Goal: Task Accomplishment & Management: Manage account settings

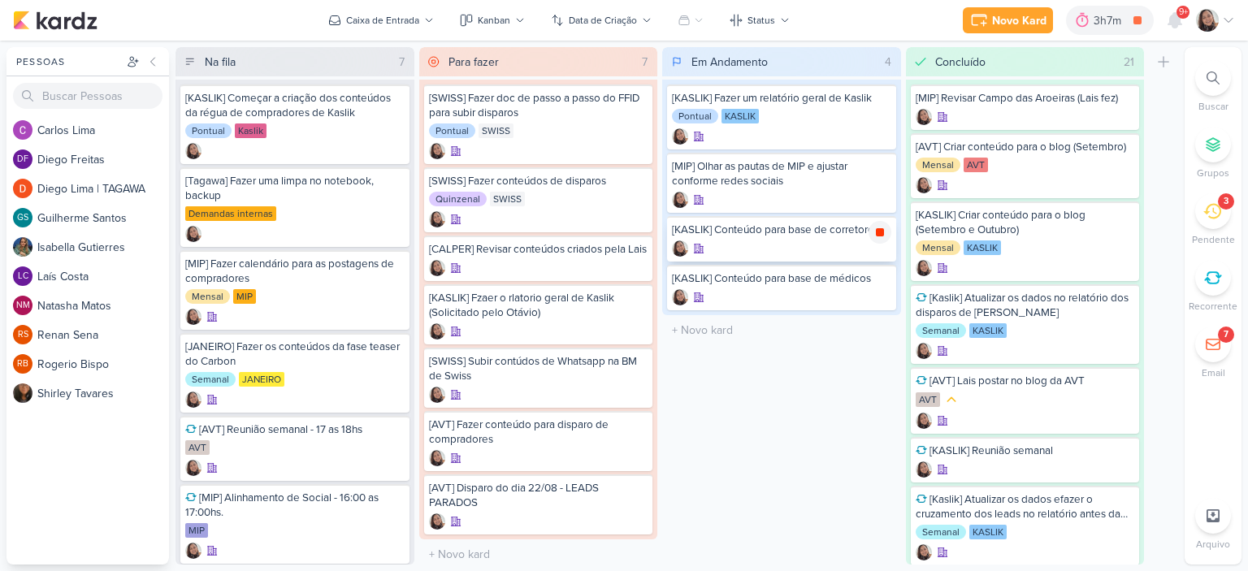
click at [877, 233] on icon at bounding box center [880, 232] width 8 height 8
click at [1231, 19] on icon at bounding box center [1228, 21] width 8 height 4
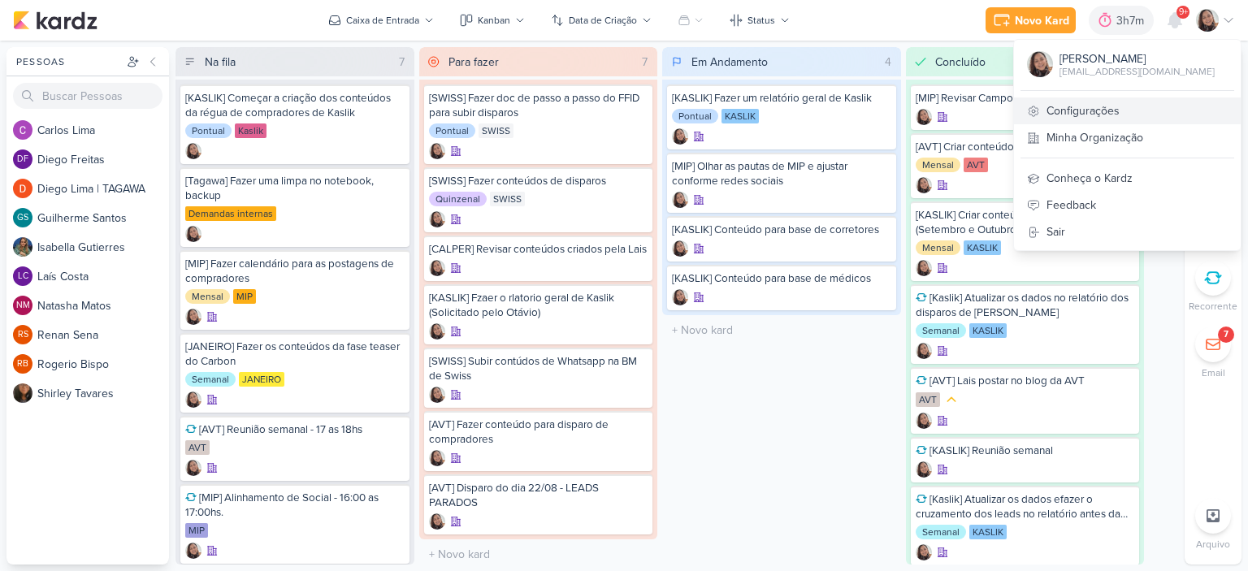
click at [1145, 99] on link "Configurações" at bounding box center [1127, 110] width 227 height 27
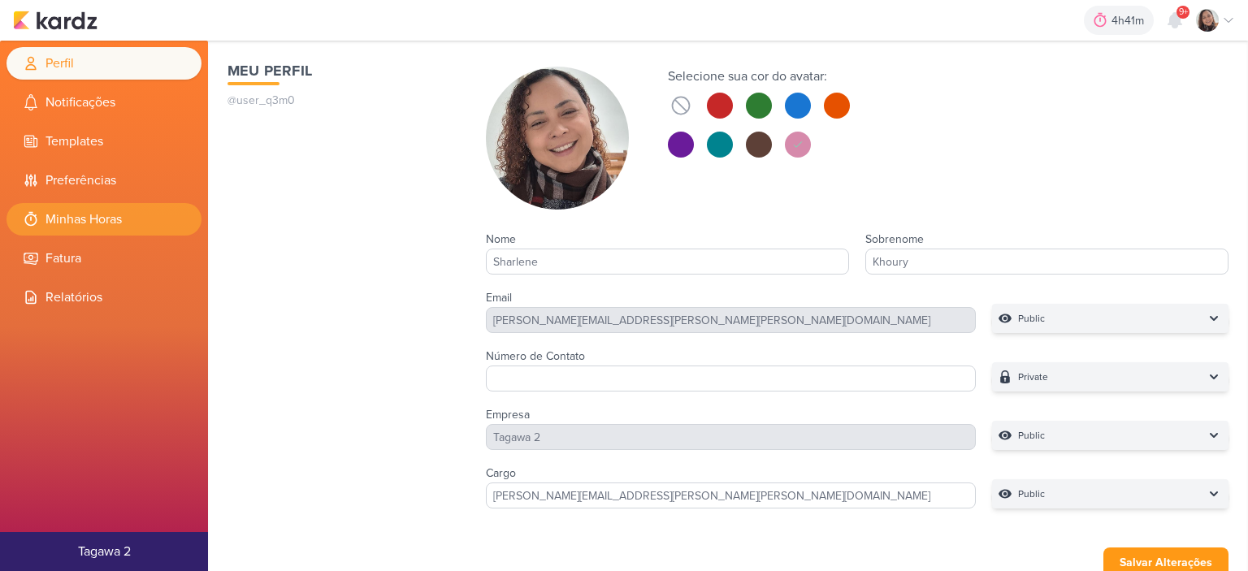
click at [104, 217] on li "Minhas Horas" at bounding box center [103, 219] width 195 height 32
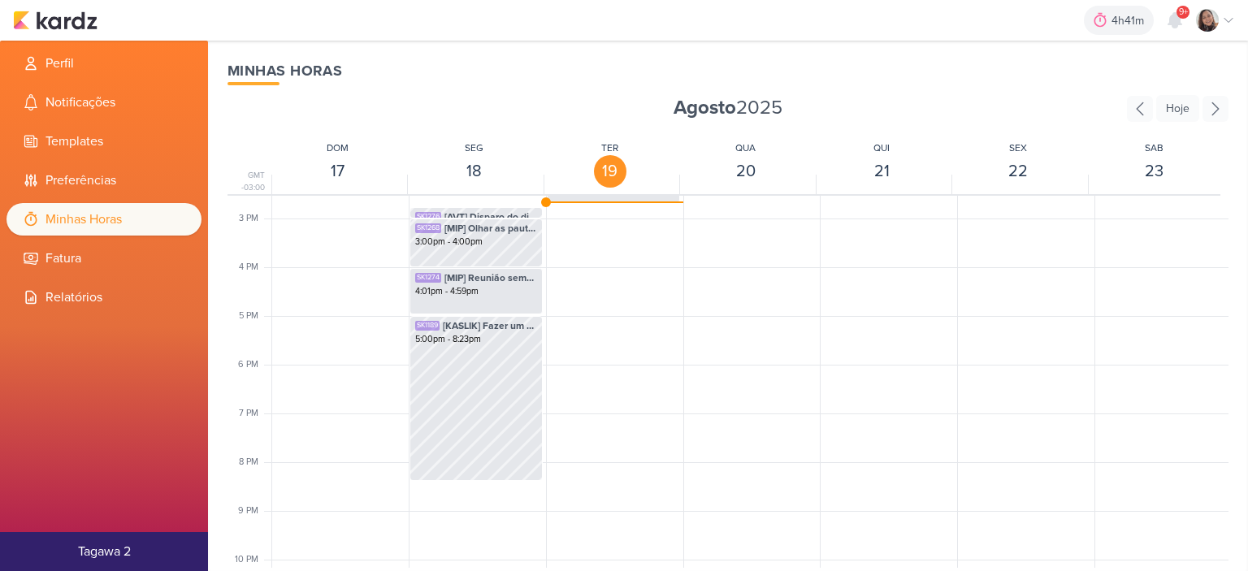
scroll to position [465, 0]
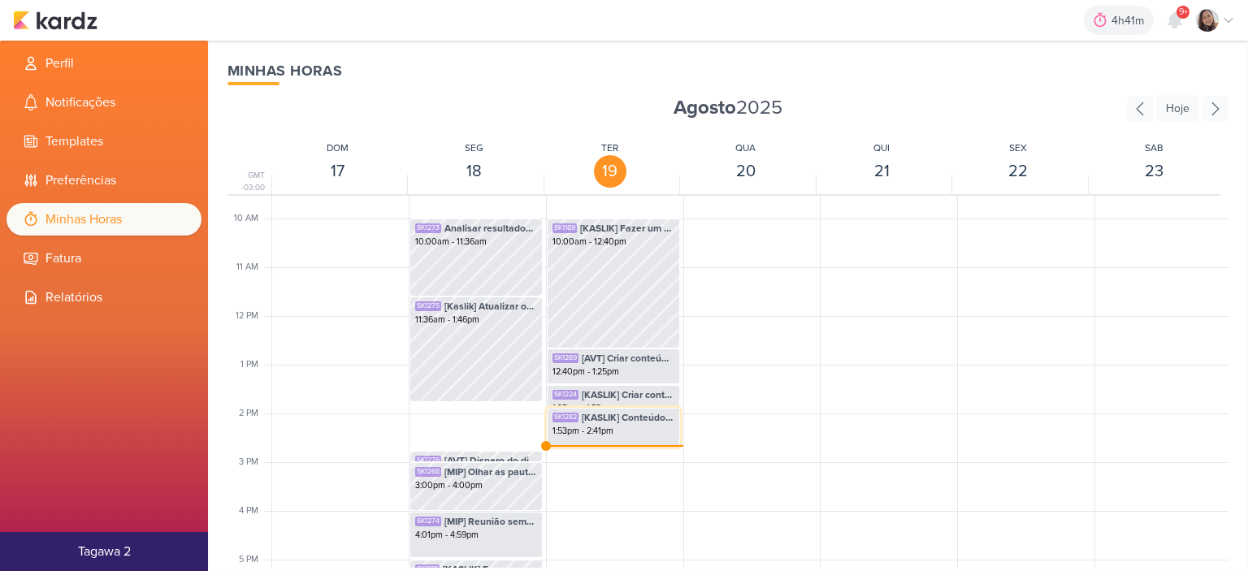
click at [625, 428] on div "1:53pm - 2:41pm" at bounding box center [613, 431] width 122 height 13
select select "pm"
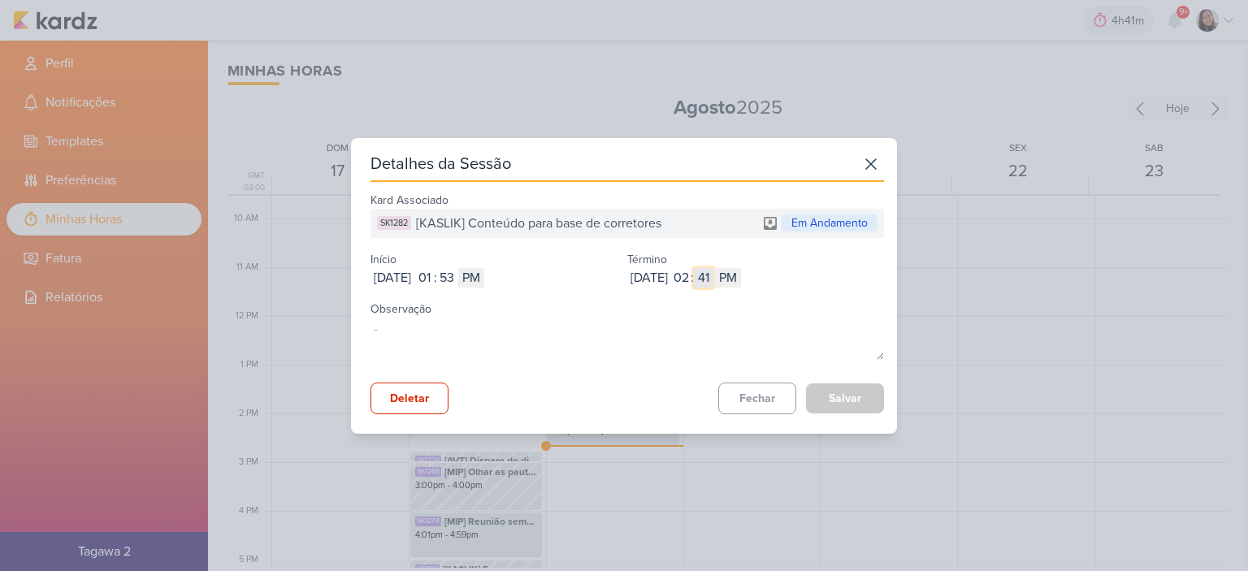
click at [713, 285] on input "41" at bounding box center [703, 277] width 19 height 19
type input "20"
click at [818, 394] on button "Salvar" at bounding box center [845, 398] width 78 height 30
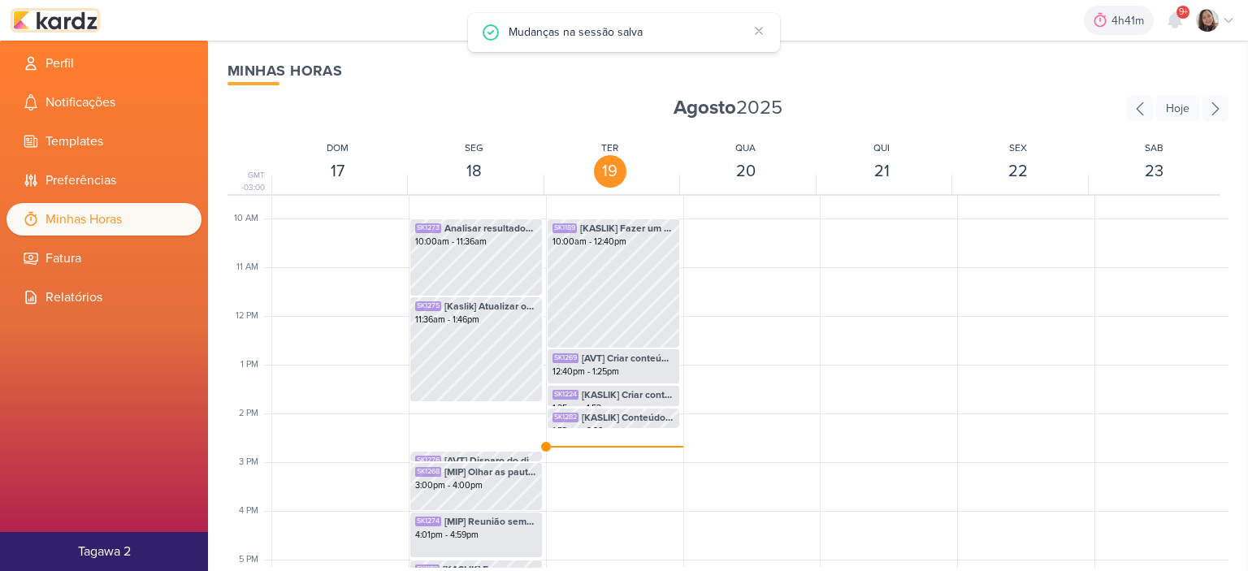
click at [58, 20] on img at bounding box center [55, 20] width 84 height 19
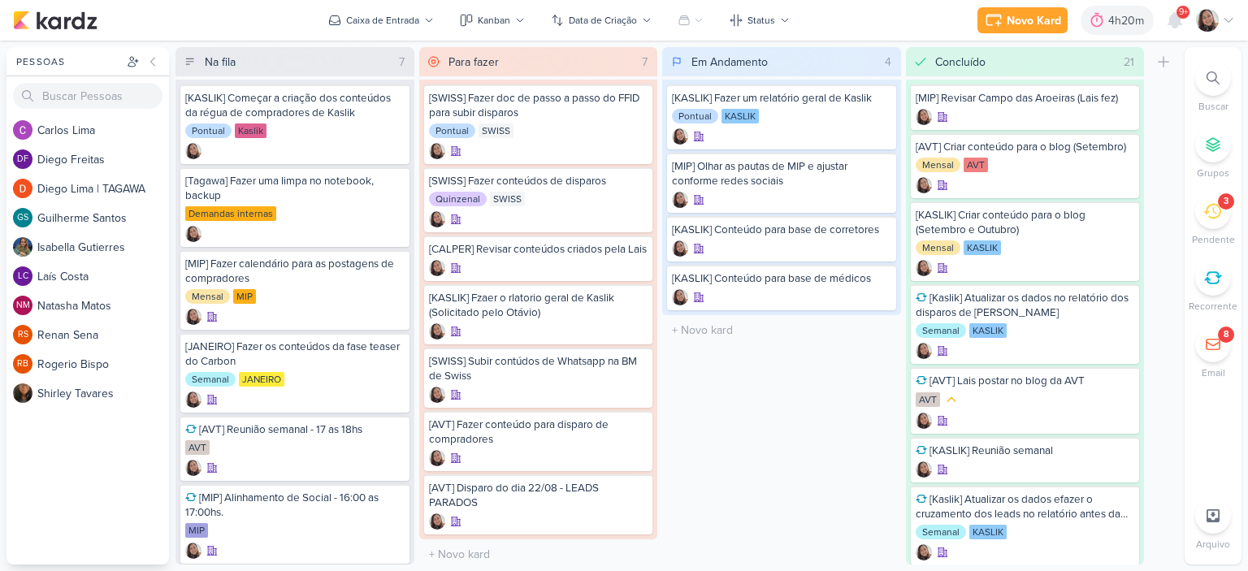
click at [1228, 23] on icon at bounding box center [1228, 20] width 13 height 13
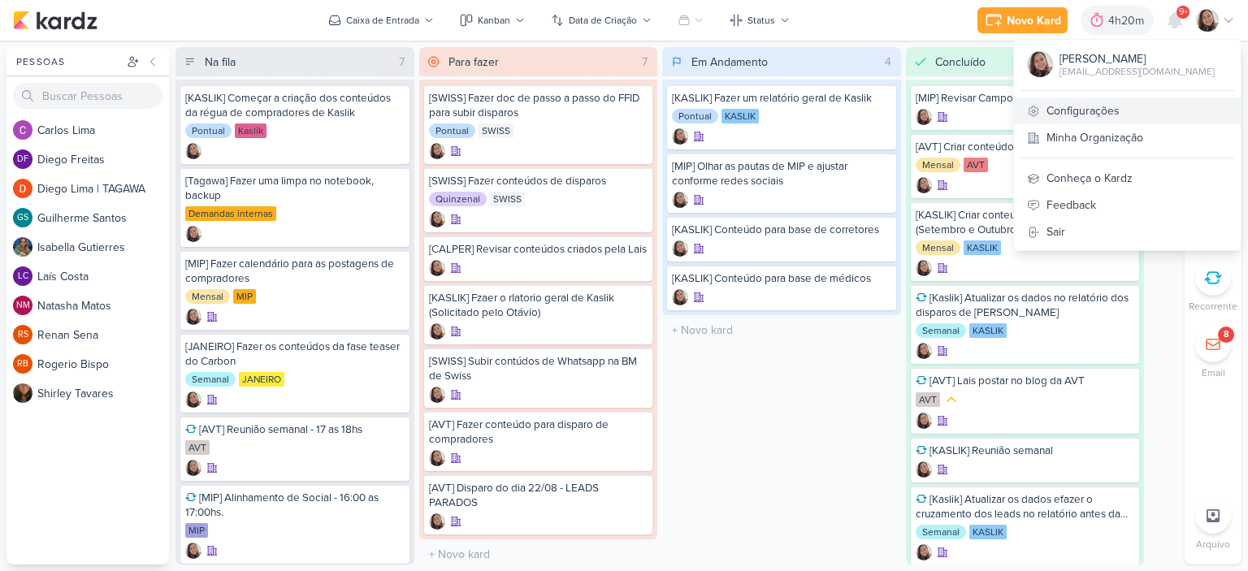
click at [1095, 116] on link "Configurações" at bounding box center [1127, 110] width 227 height 27
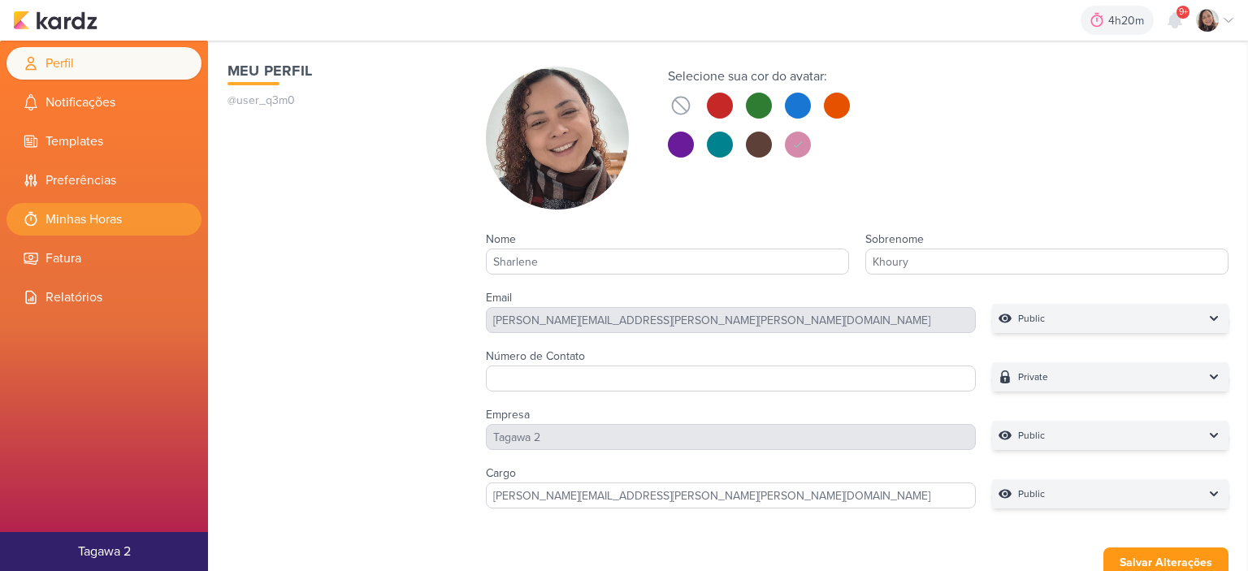
click at [107, 221] on li "Minhas Horas" at bounding box center [103, 219] width 195 height 32
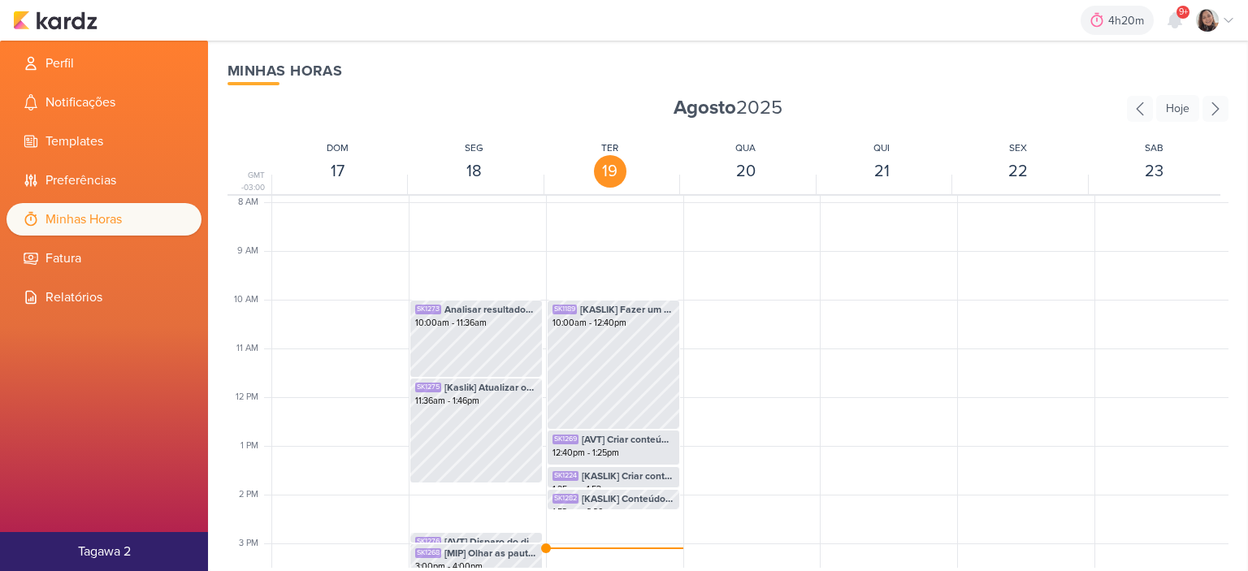
scroll to position [465, 0]
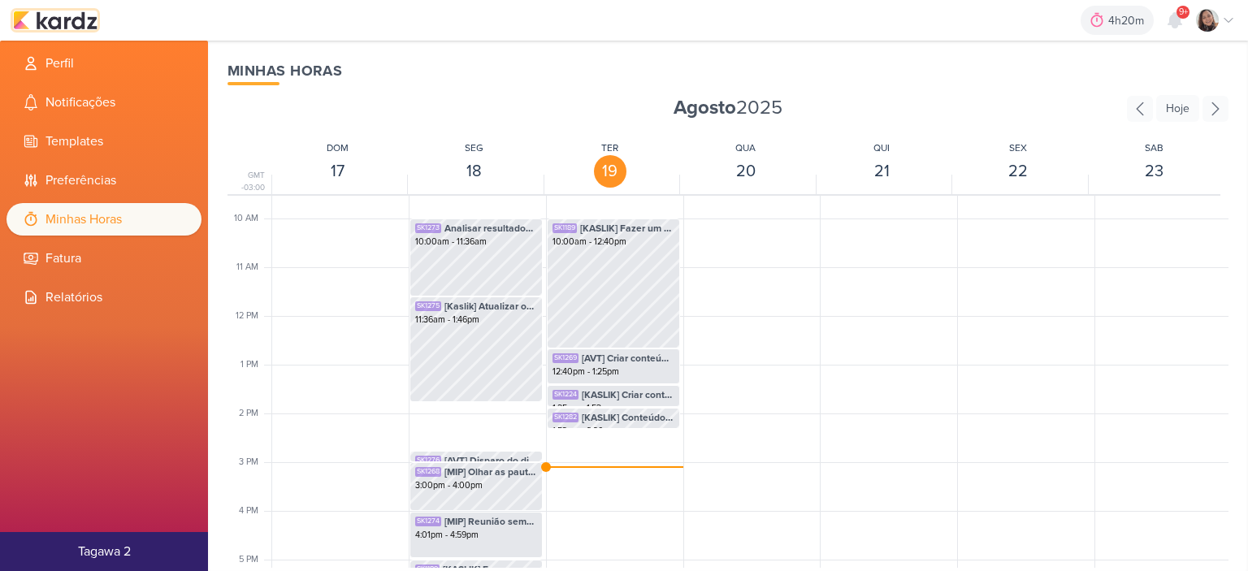
click at [72, 16] on img at bounding box center [55, 20] width 84 height 19
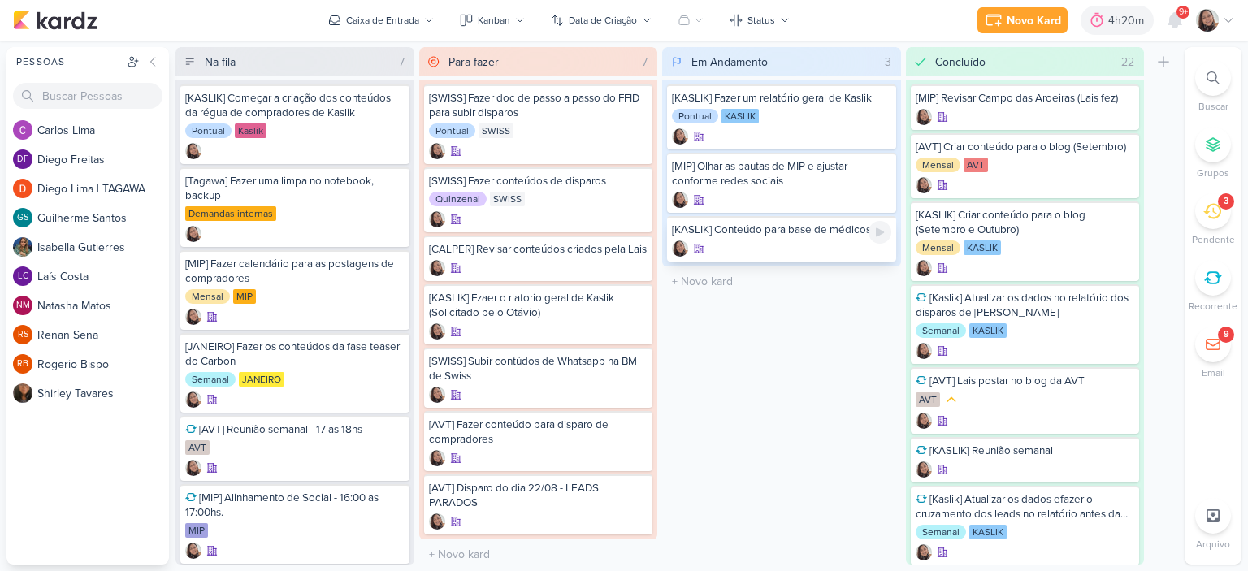
click at [768, 240] on div at bounding box center [781, 248] width 219 height 16
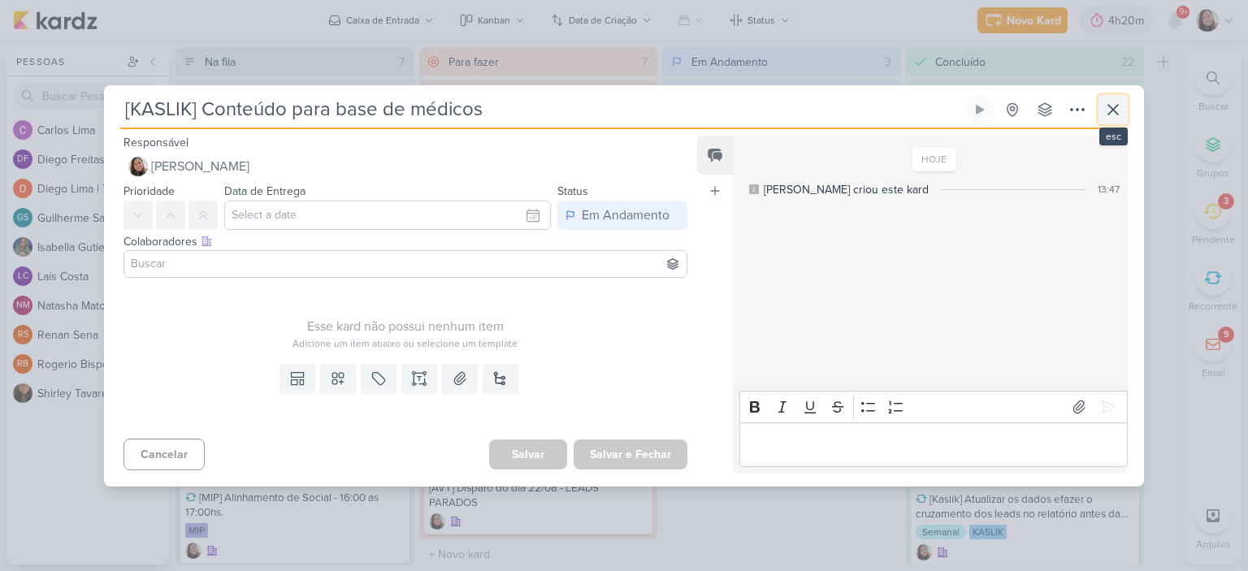
click at [1114, 108] on icon at bounding box center [1113, 110] width 10 height 10
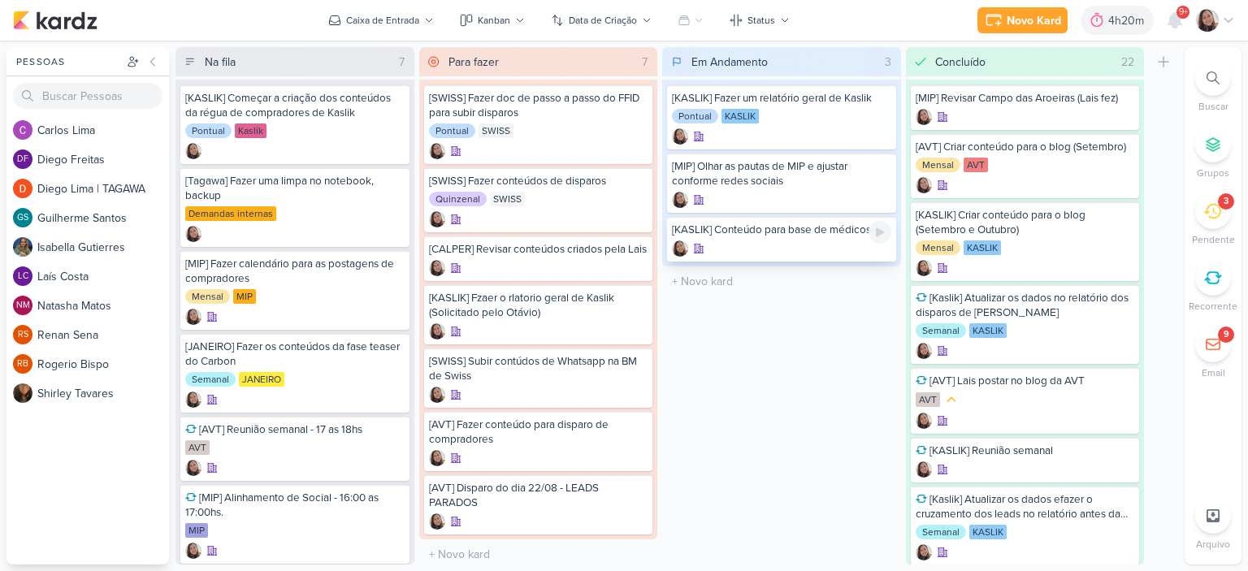
click at [829, 250] on div at bounding box center [781, 248] width 219 height 16
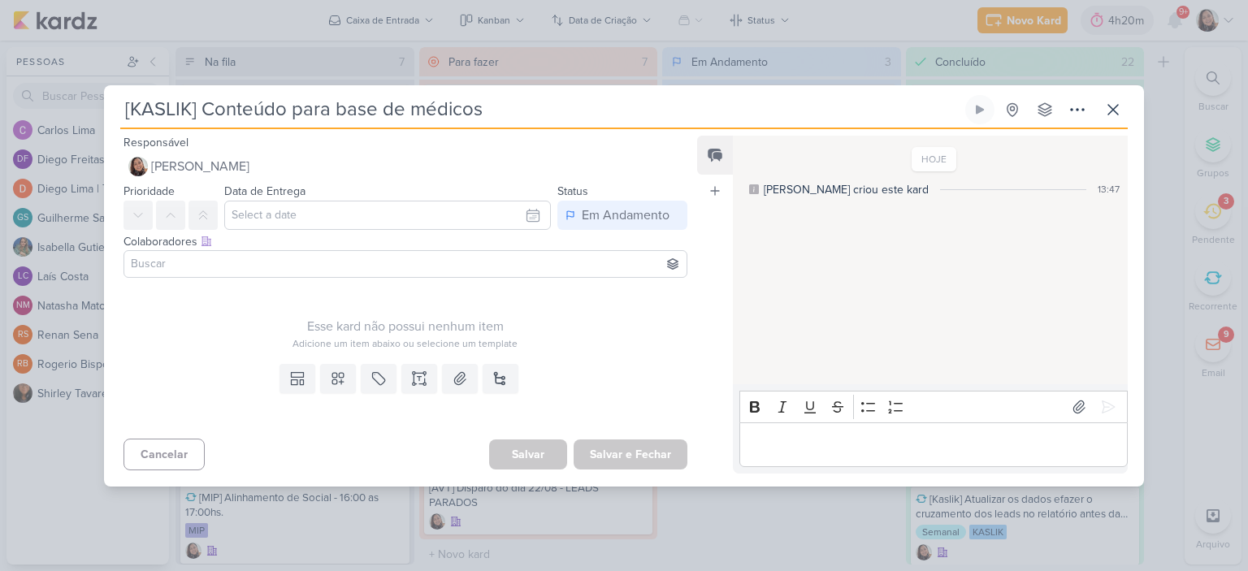
drag, startPoint x: 504, startPoint y: 113, endPoint x: 110, endPoint y: 118, distance: 394.0
click at [110, 118] on div "[KASLIK] Conteúdo para base de médicos Criado por mim nenhum grupo disponível" at bounding box center [624, 291] width 1040 height 392
click at [1115, 114] on icon at bounding box center [1112, 109] width 19 height 19
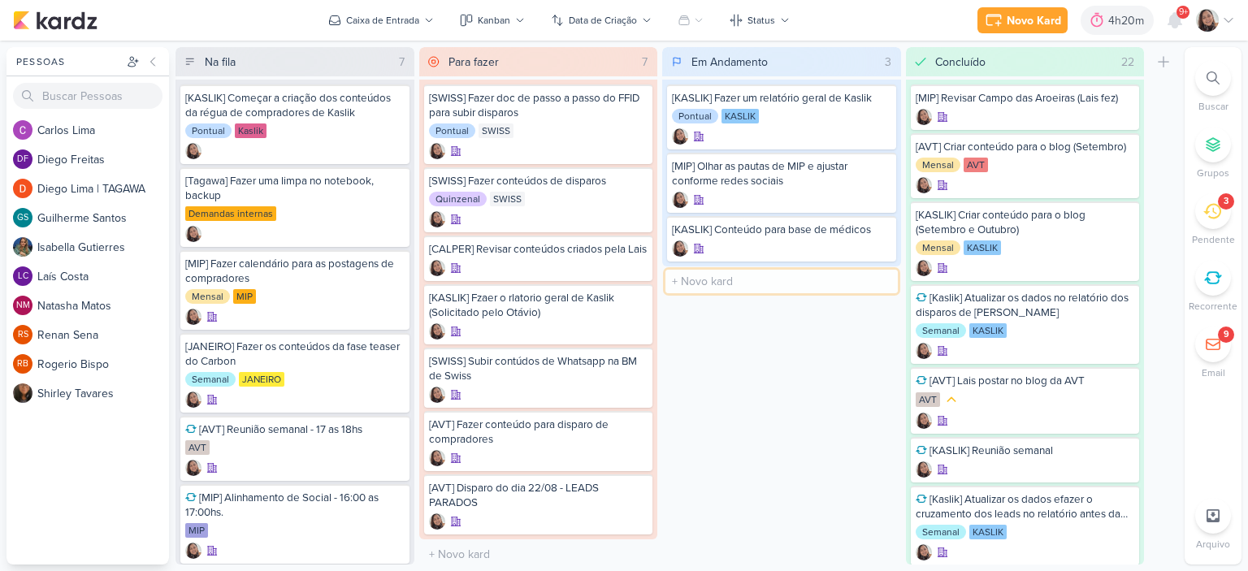
click at [754, 281] on input "text" at bounding box center [781, 282] width 232 height 24
paste input "[KASLIK] Conteúdo para base de médicos"
click at [881, 278] on input "[KASLIK] Conteúdo para base de médicos" at bounding box center [781, 282] width 232 height 24
type input "[KASLIK] Conteúdo para base de LEADS NOVOS E ANTIGOS"
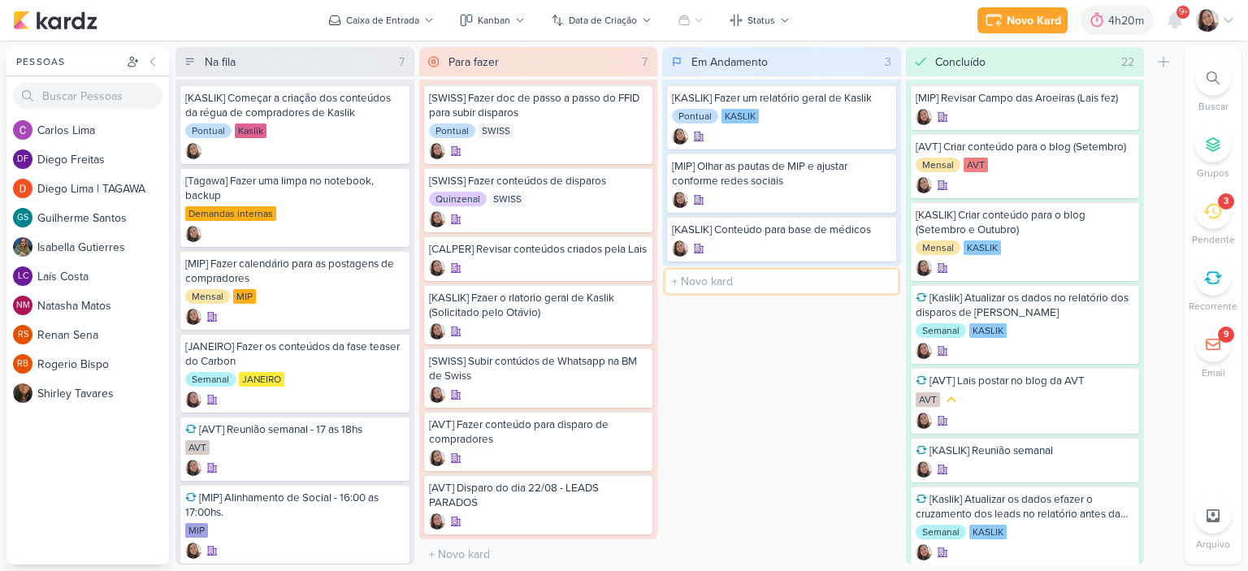
scroll to position [0, 0]
click at [876, 235] on icon at bounding box center [880, 232] width 8 height 9
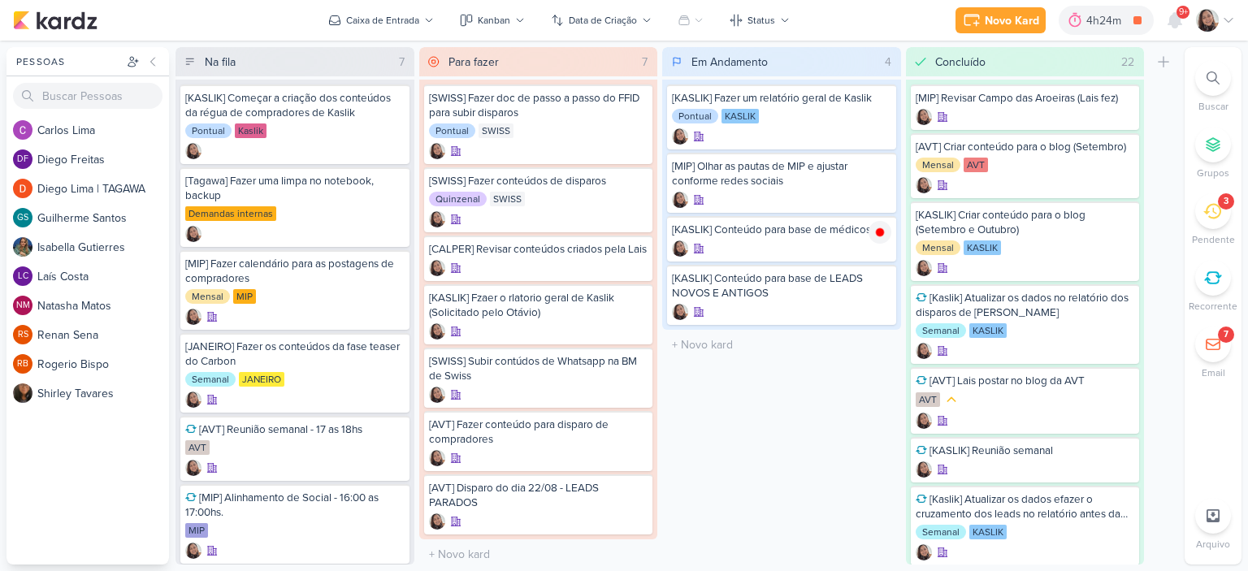
click at [1229, 15] on icon at bounding box center [1228, 20] width 13 height 13
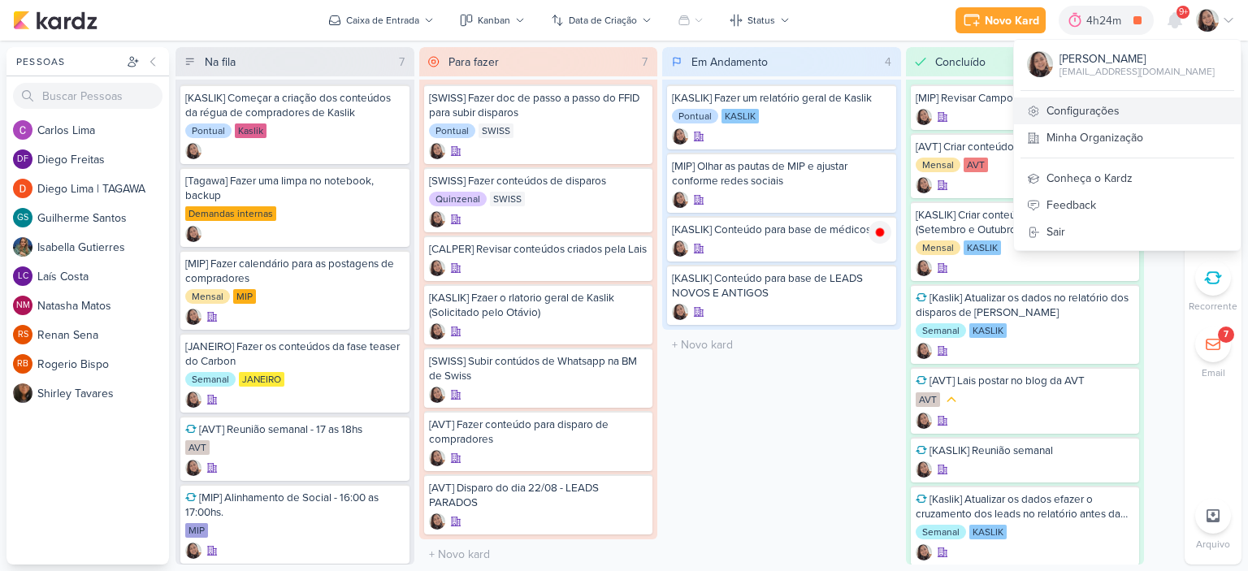
click at [1119, 104] on link "Configurações" at bounding box center [1127, 110] width 227 height 27
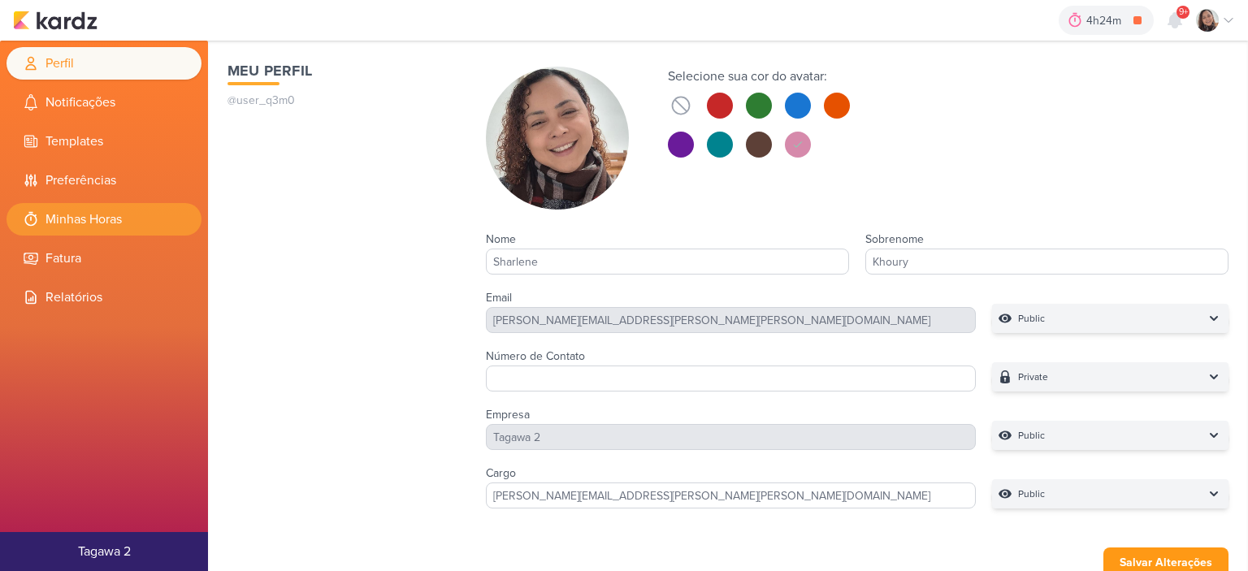
click at [136, 216] on li "Minhas Horas" at bounding box center [103, 219] width 195 height 32
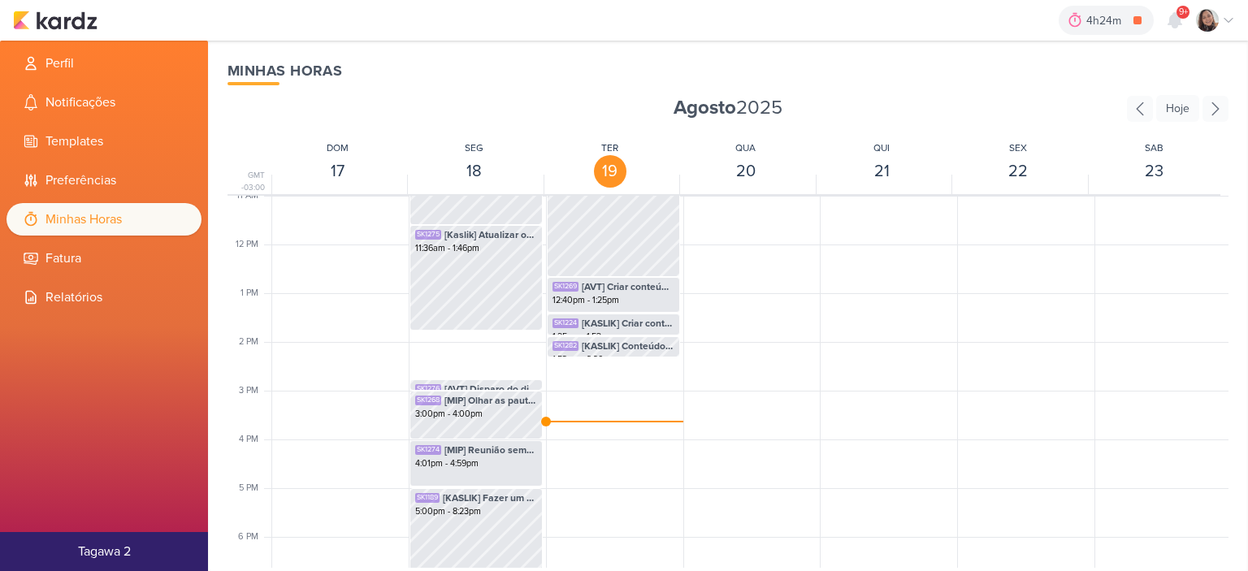
scroll to position [627, 0]
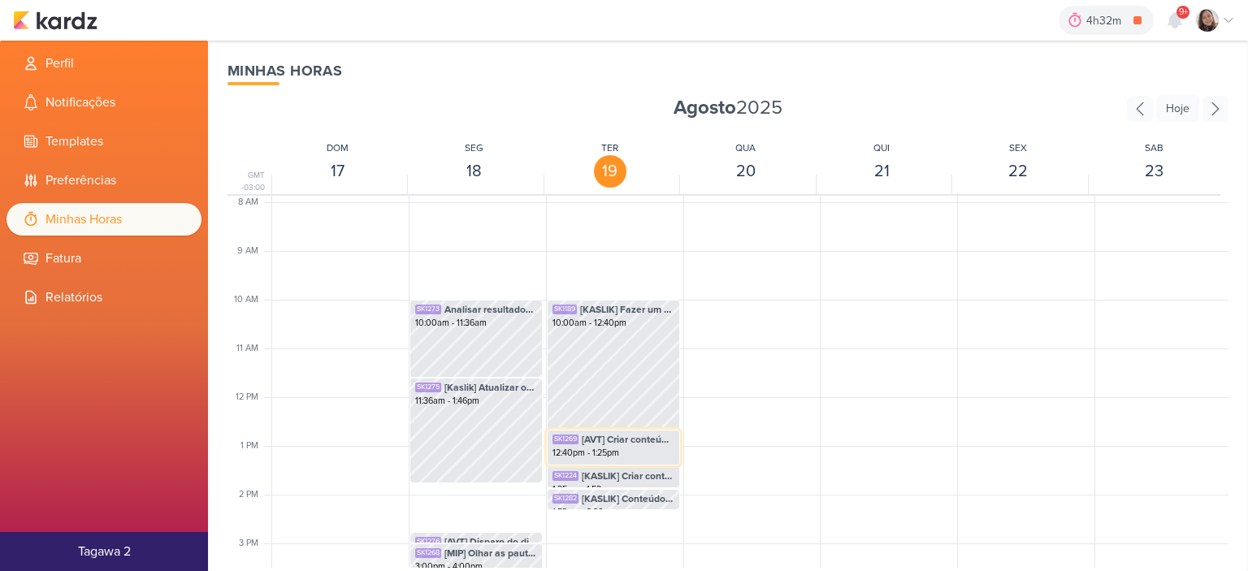
scroll to position [627, 0]
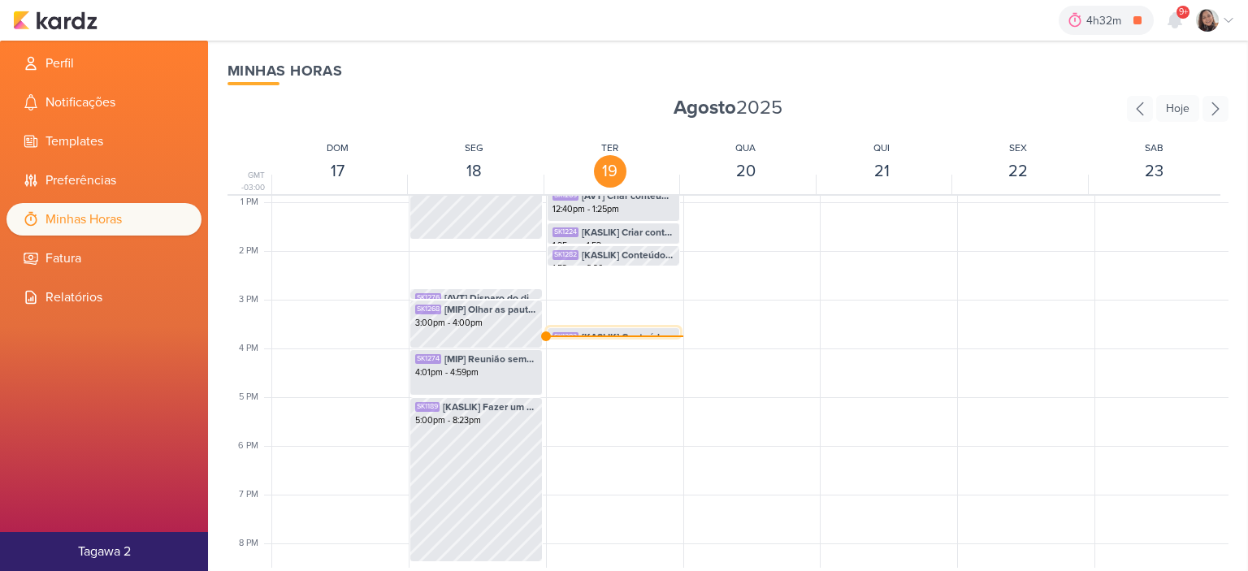
click at [609, 333] on span "[KASLIK] Conteúdo para base de médicos" at bounding box center [628, 337] width 93 height 15
select select "pm"
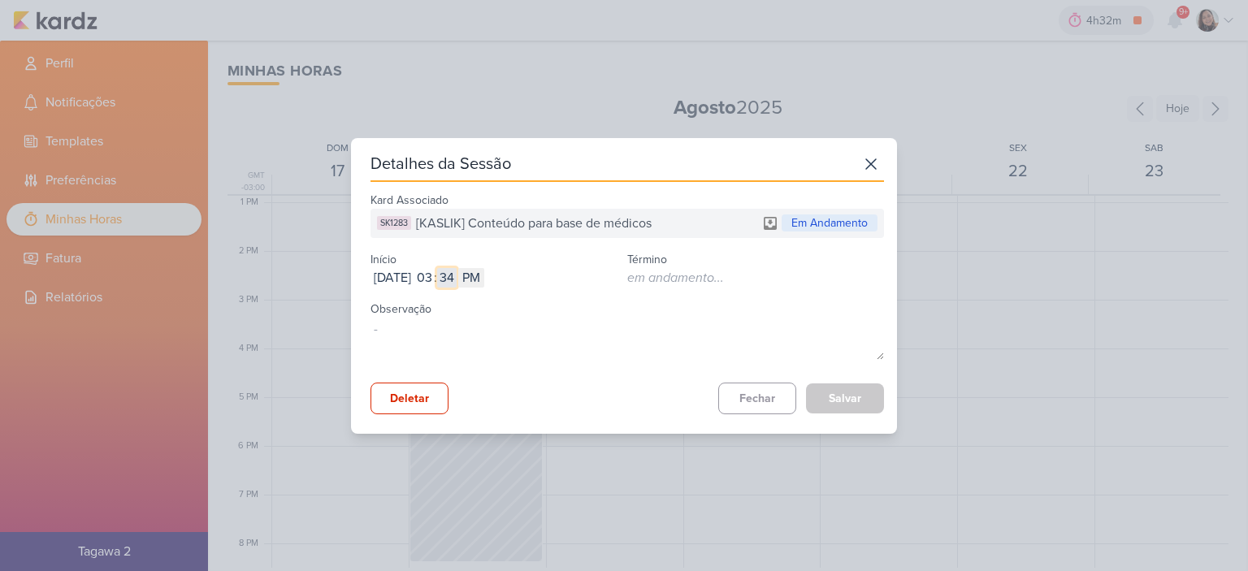
click at [457, 282] on input "34" at bounding box center [446, 277] width 19 height 19
type input "25"
click at [829, 400] on button "Salvar" at bounding box center [845, 398] width 78 height 30
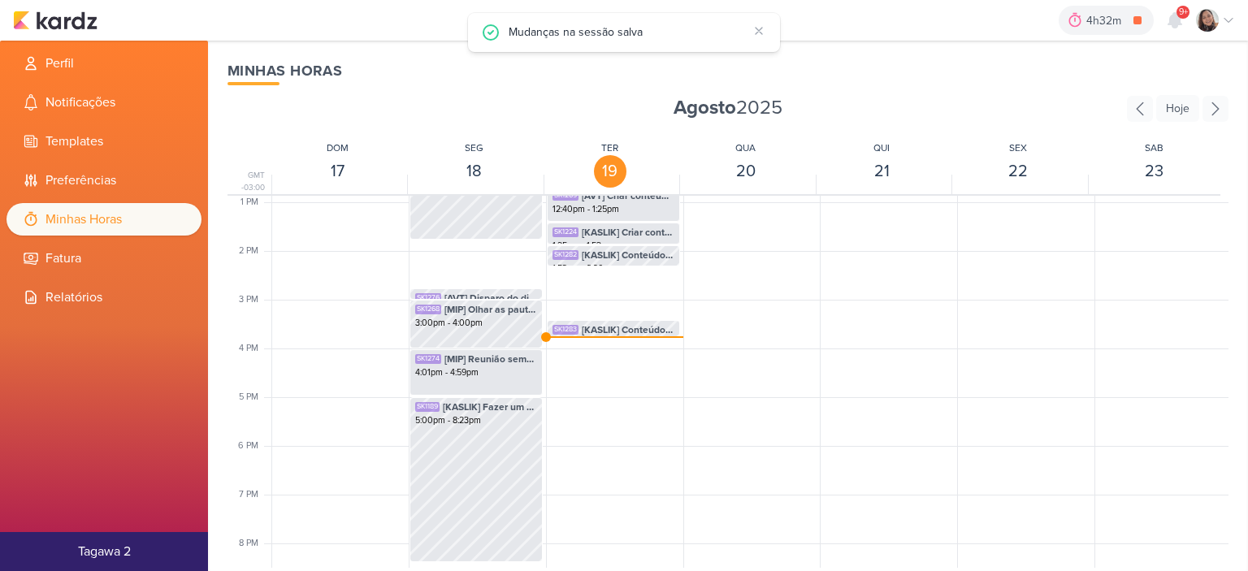
click at [73, 2] on div "4h32m [KASLIK] Conteúdo para base de médicos 0h0m Hoje 4h32m Semana 0h0m Mês 0h…" at bounding box center [624, 20] width 1222 height 41
click at [75, 18] on img at bounding box center [55, 20] width 84 height 19
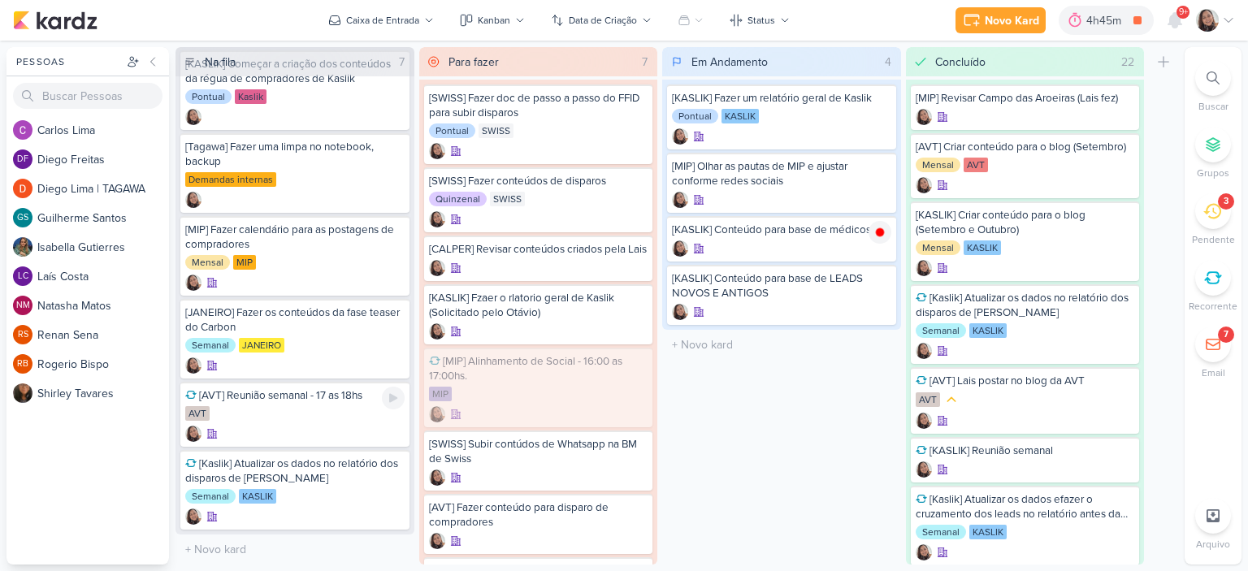
scroll to position [32, 0]
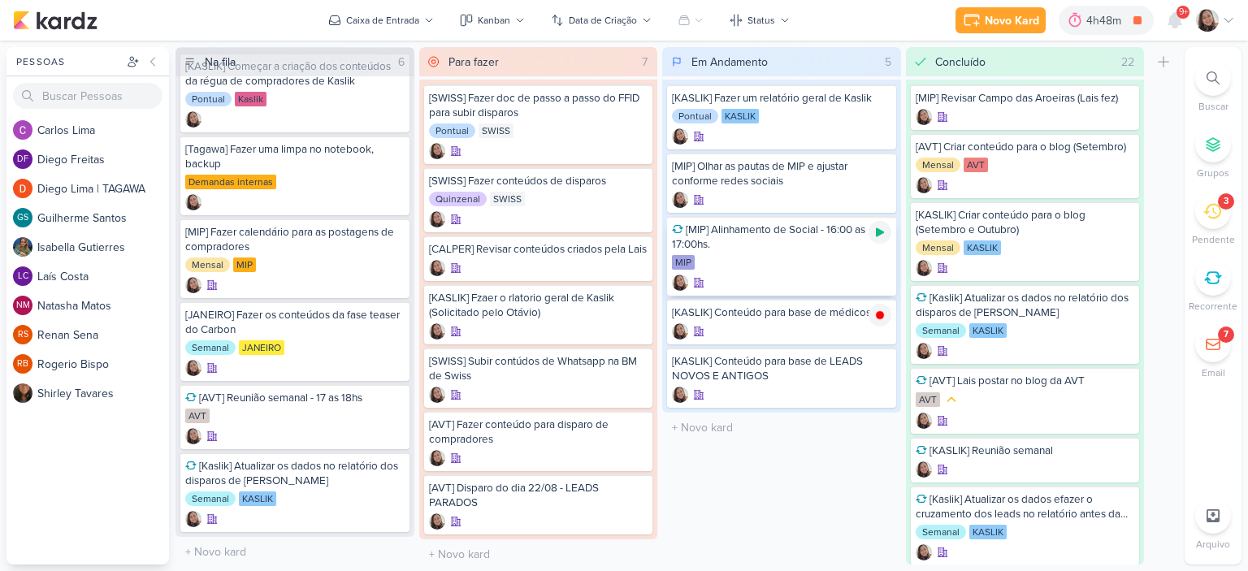
click at [879, 228] on icon at bounding box center [880, 232] width 8 height 9
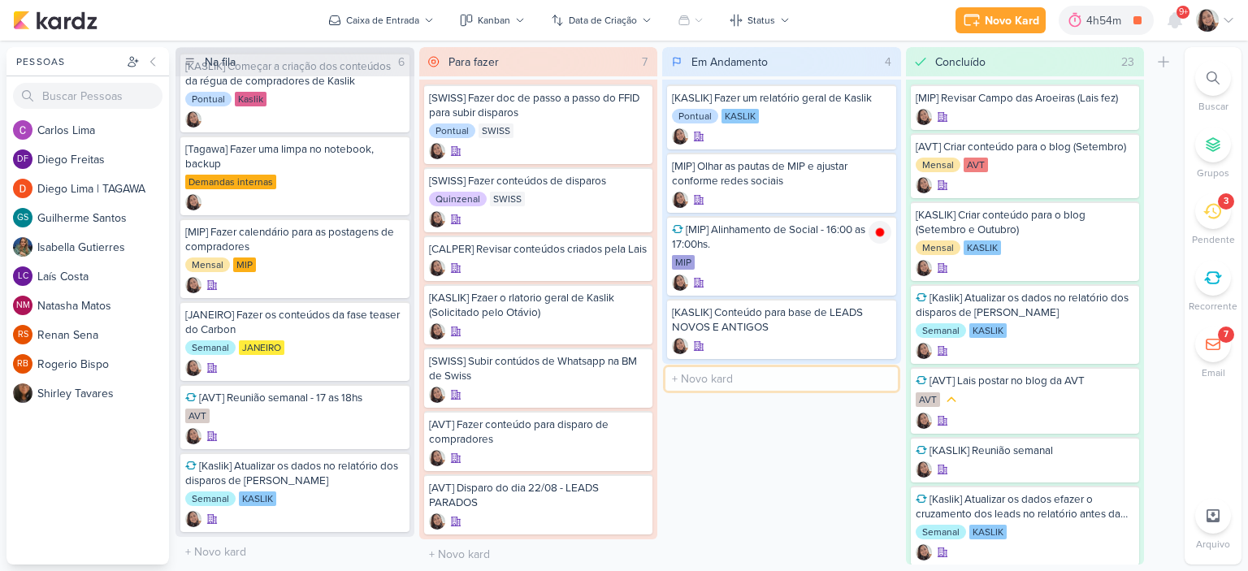
click at [744, 379] on input "text" at bounding box center [781, 379] width 232 height 24
type input "[KASLIK] Dispro do dia 20/08 - LEADS NOVOS E ANTIGOS"
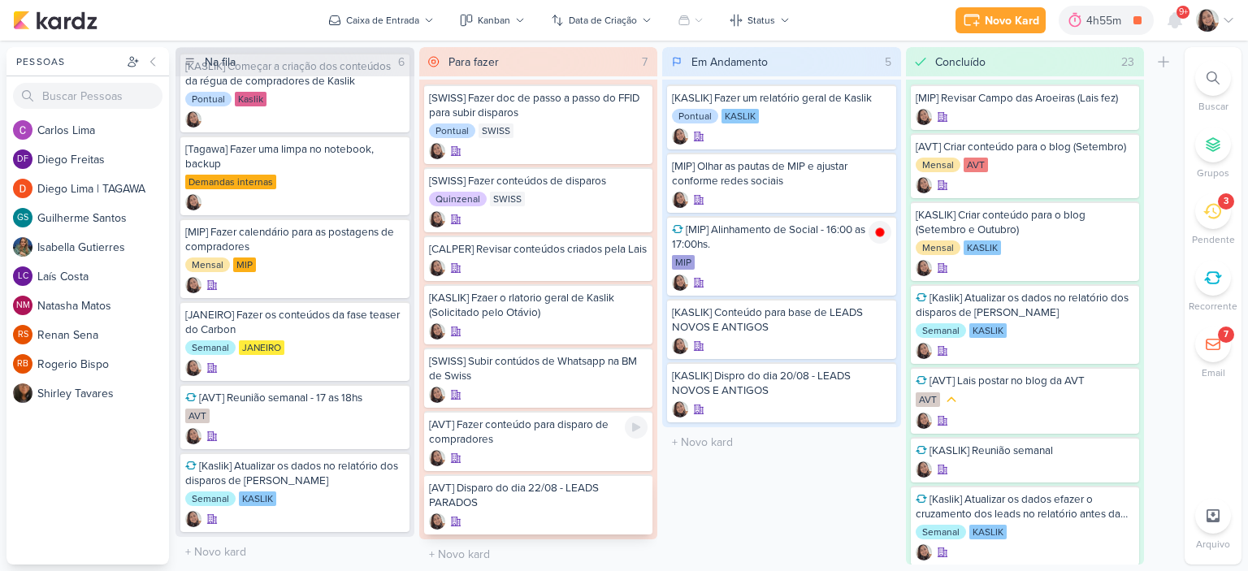
scroll to position [16, 0]
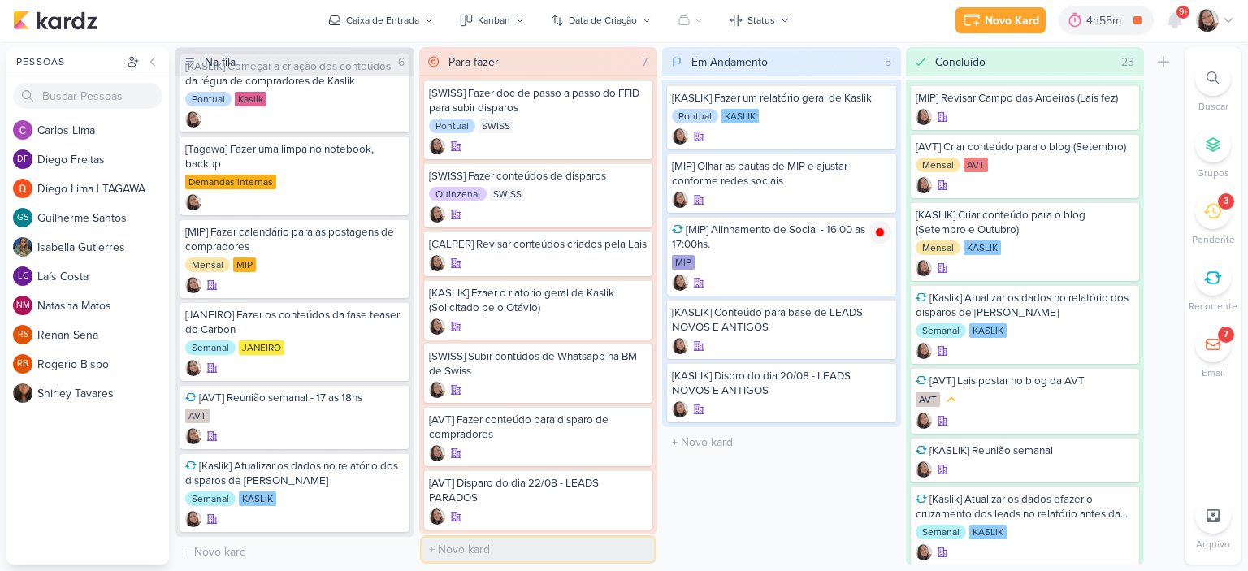
click at [481, 545] on input "text" at bounding box center [538, 550] width 232 height 24
click at [617, 554] on input "[KASLIK] Disparo do dia 21/08" at bounding box center [538, 550] width 232 height 24
type input "[KASLIK] Disparo do dia 21/08 LEADS NOVOS E ANTIGOS"
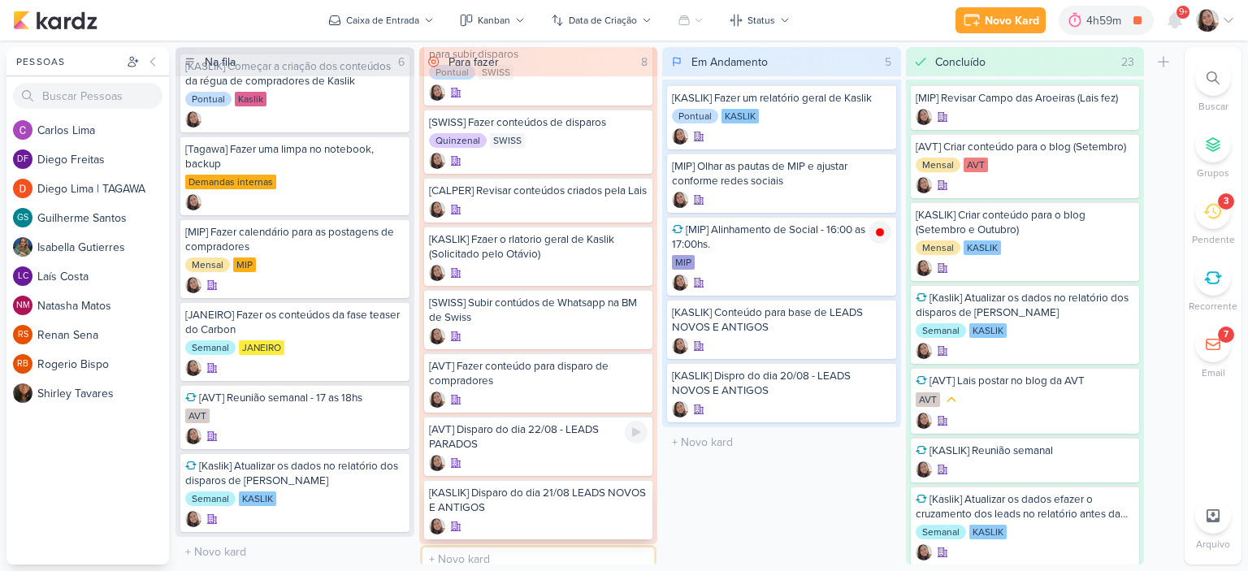
scroll to position [80, 0]
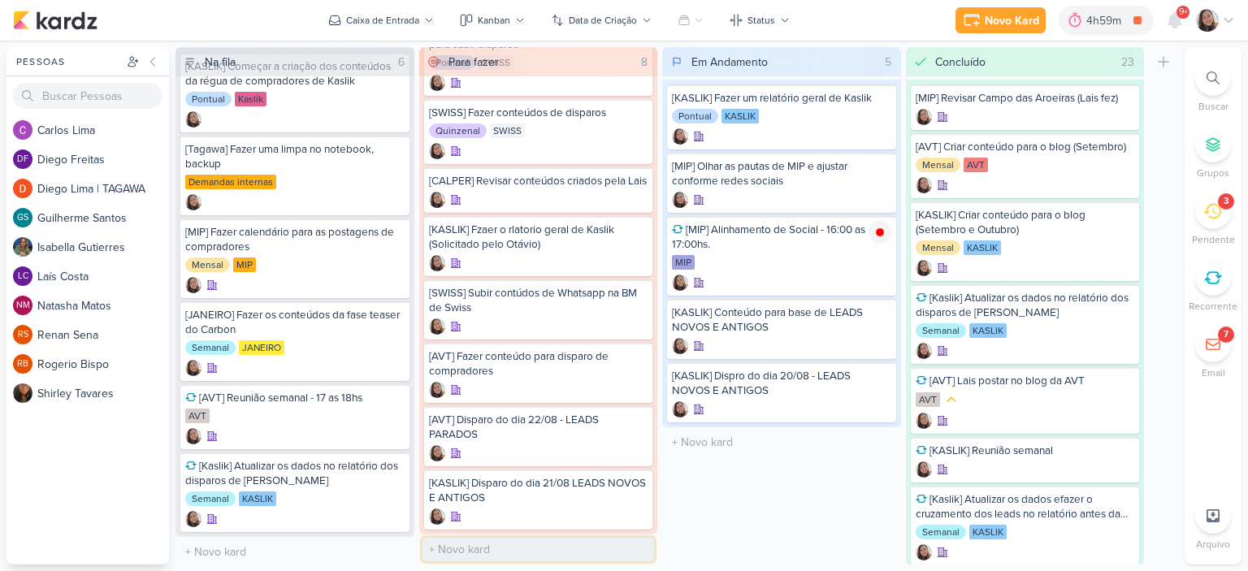
click at [476, 545] on input "text" at bounding box center [538, 550] width 232 height 24
click at [469, 491] on div "[KASLIK] Disparo do dia 21/08 LEADS NOVOS E ANTIGOS" at bounding box center [538, 490] width 219 height 29
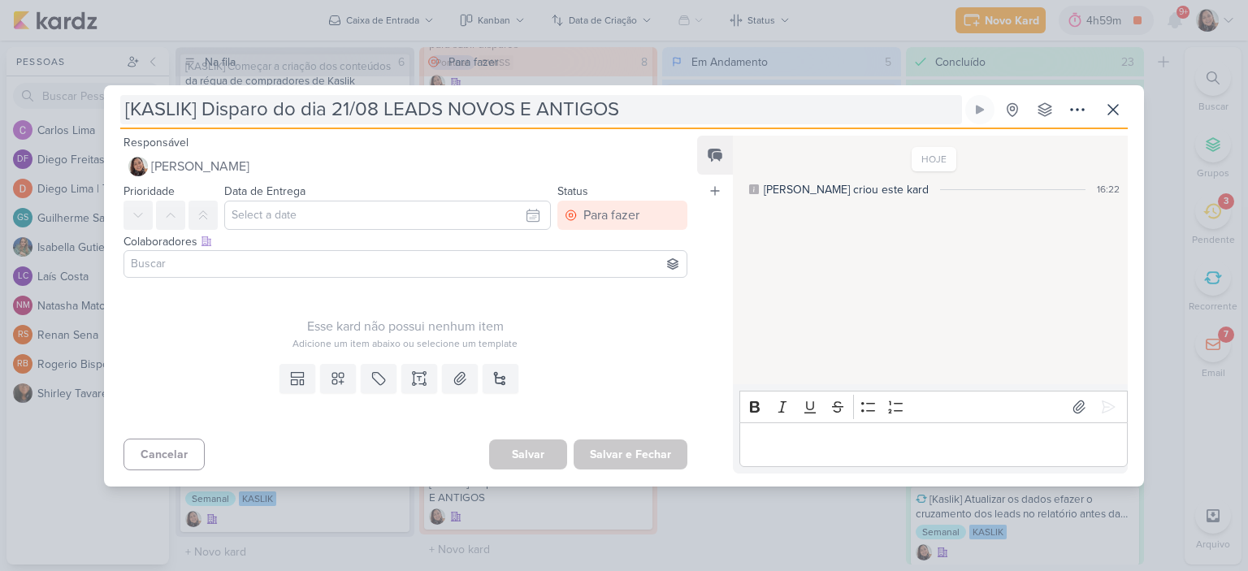
click at [466, 108] on input "[KASLIK] Disparo do dia 21/08 LEADS NOVOS E ANTIGOS" at bounding box center [541, 109] width 842 height 29
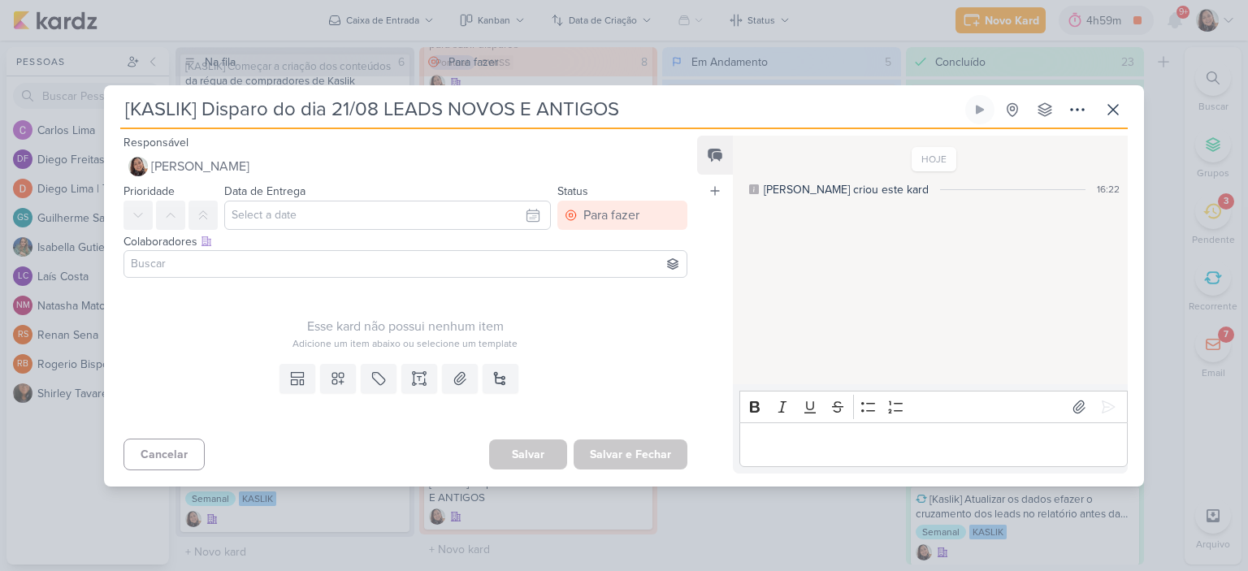
click at [466, 108] on input "[KASLIK] Disparo do dia 21/08 LEADS NOVOS E ANTIGOS" at bounding box center [541, 109] width 842 height 29
click at [1108, 100] on icon at bounding box center [1112, 109] width 19 height 19
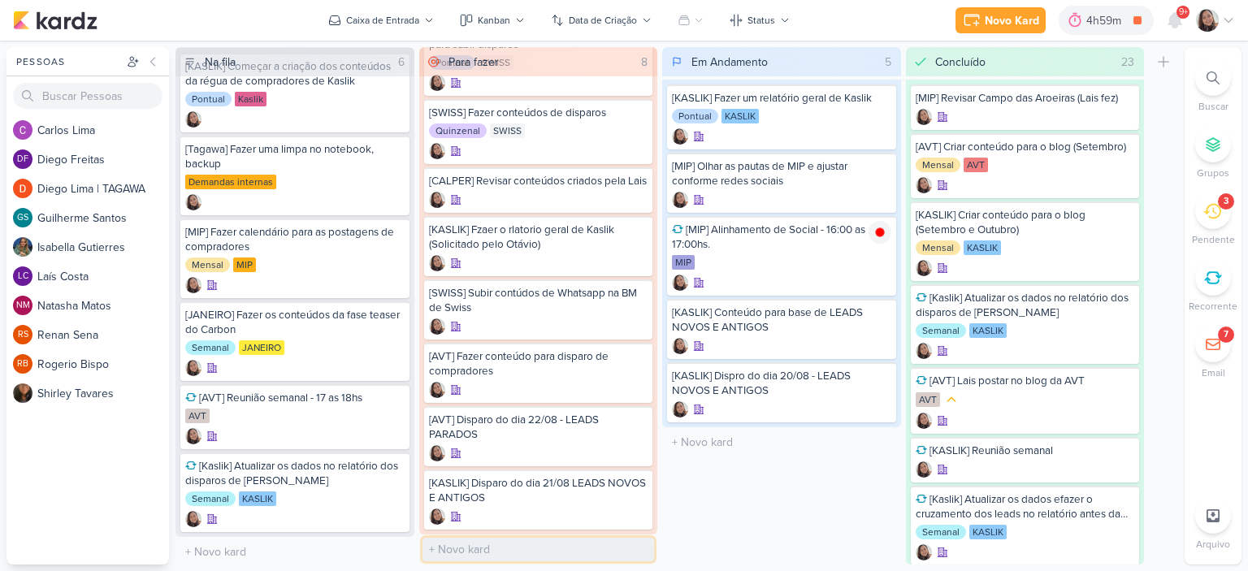
click at [500, 555] on input "text" at bounding box center [538, 550] width 232 height 24
paste input "[KASLIK] Disparo do dia 21/08 LEADS NOVOS E ANTIGOS"
drag, startPoint x: 645, startPoint y: 545, endPoint x: 509, endPoint y: 545, distance: 136.5
click at [509, 545] on input "[KASLIK] Disparo do dia 21/08 LEADS NOVOS E ANTIGOS" at bounding box center [538, 550] width 232 height 24
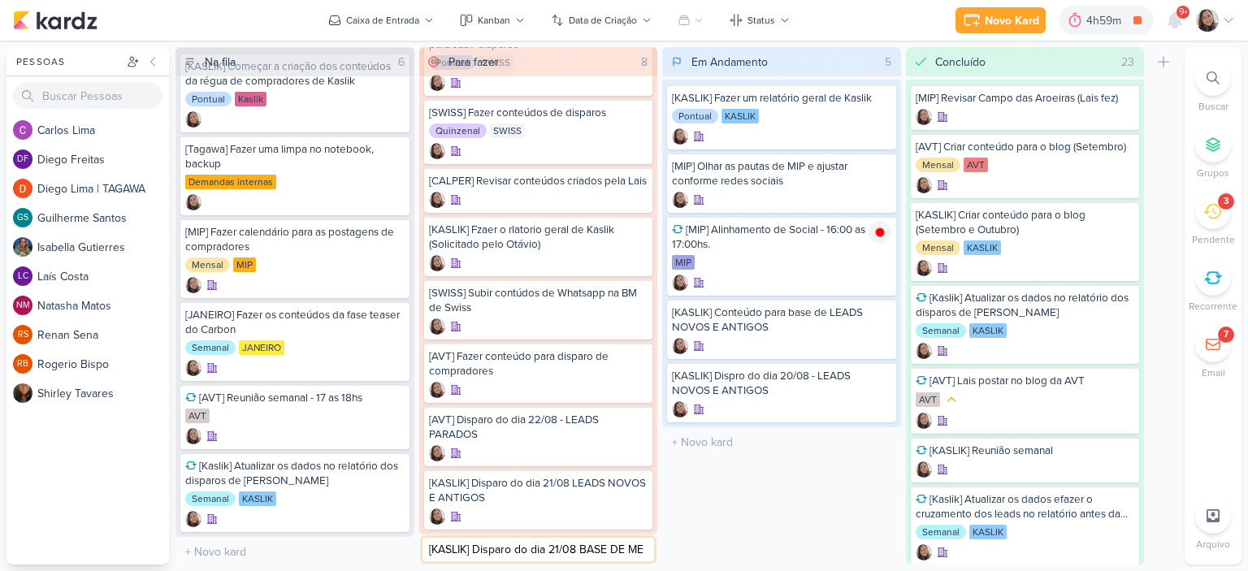
scroll to position [0, 0]
type input "[KASLIK] Disparo do dia 21/08 BASE DE MÉDICOS"
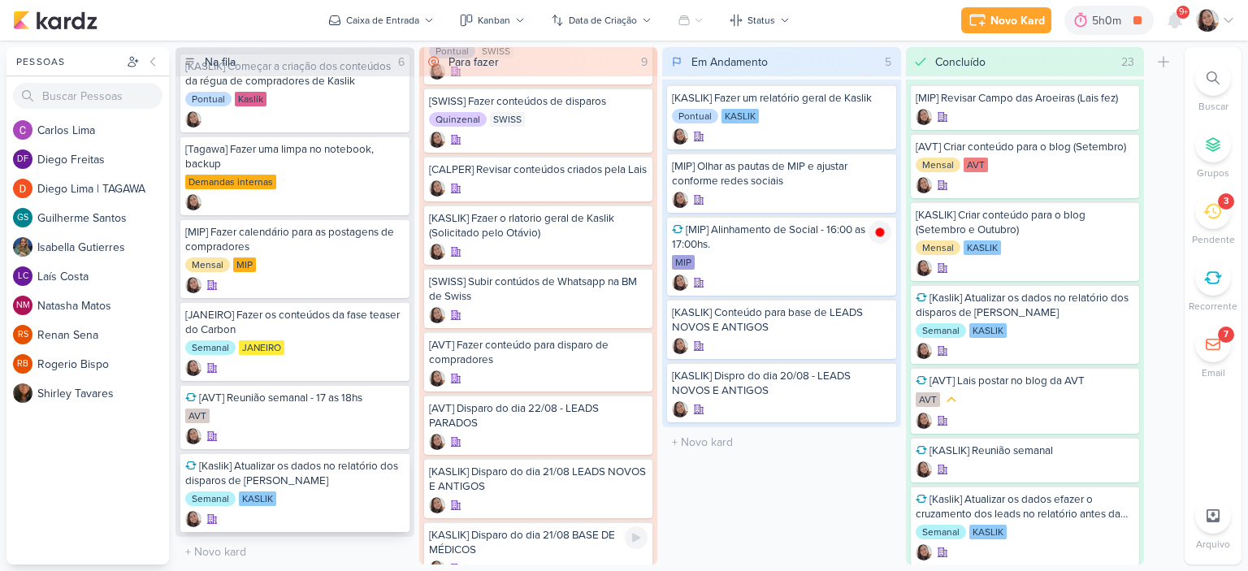
scroll to position [143, 0]
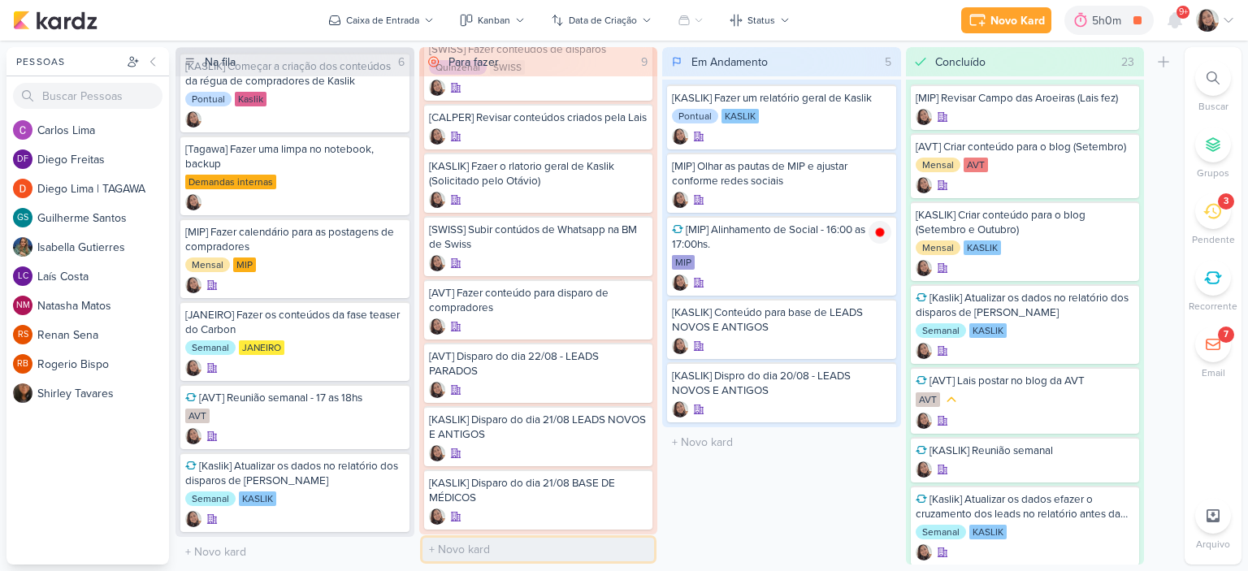
click at [477, 556] on input "text" at bounding box center [538, 550] width 232 height 24
type input "[KASLIK] Disparo do dia 20/08 BASE DE CORRETORES"
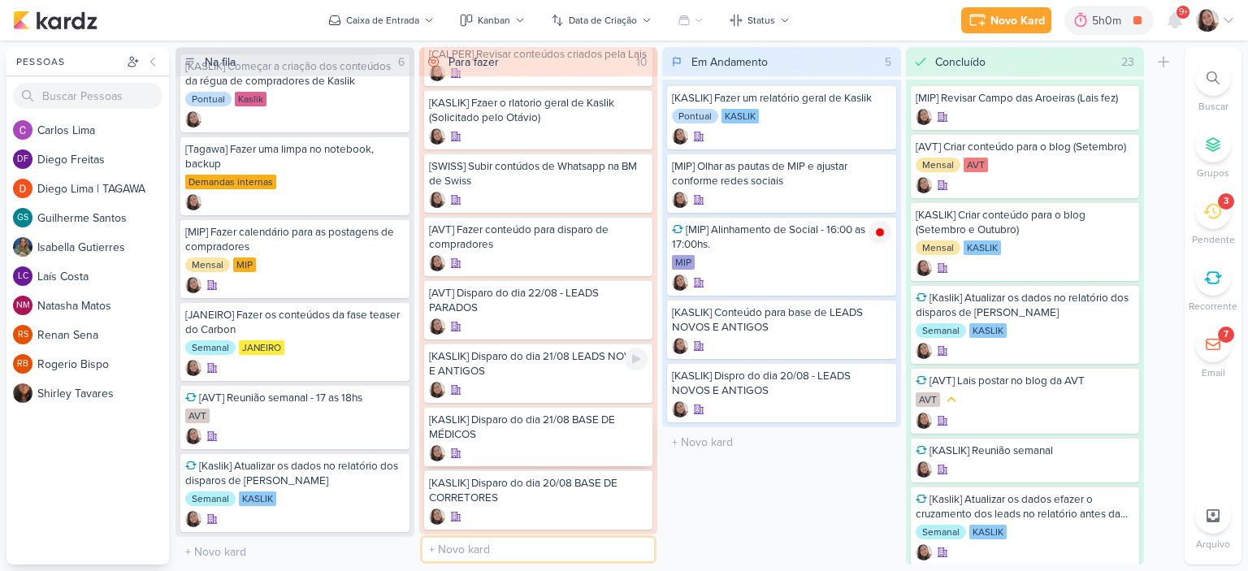
scroll to position [206, 0]
click at [463, 552] on input "text" at bounding box center [538, 550] width 232 height 24
type input "[KASLIK] Disparo do dia 22/08 BASE DE CORRETORES"
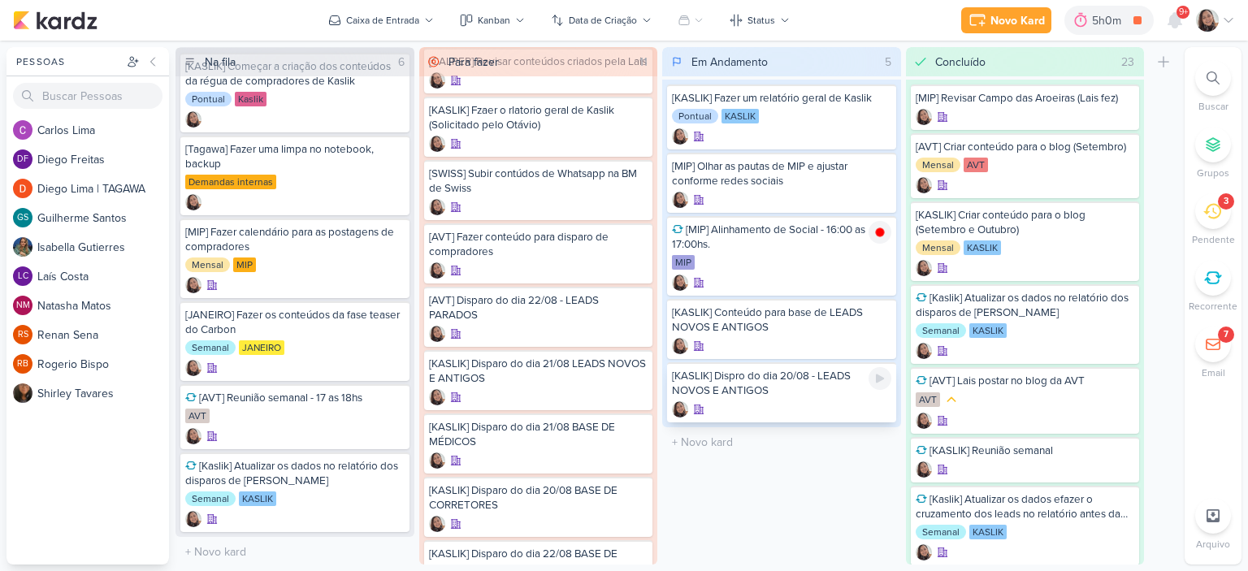
click at [794, 383] on div "[KASLIK] Dispro do dia 20/08 - LEADS NOVOS E ANTIGOS" at bounding box center [781, 383] width 219 height 29
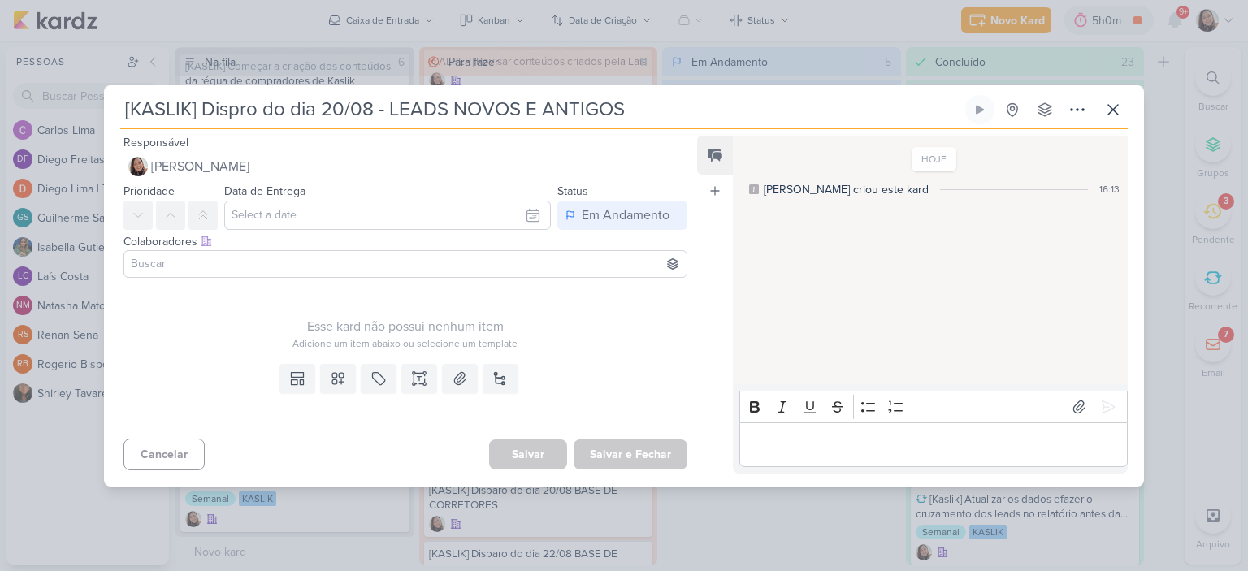
click at [387, 271] on input at bounding box center [406, 263] width 556 height 19
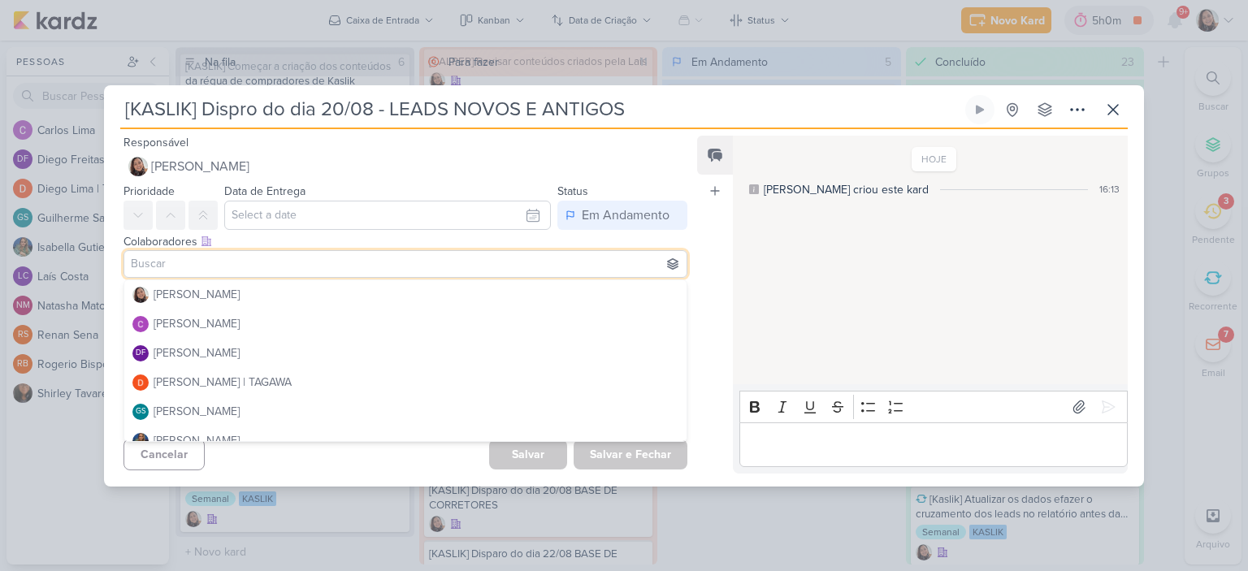
type input "d"
click at [702, 226] on div "Feed Atrelar email Solte o email para atrelar ao kard" at bounding box center [715, 305] width 36 height 338
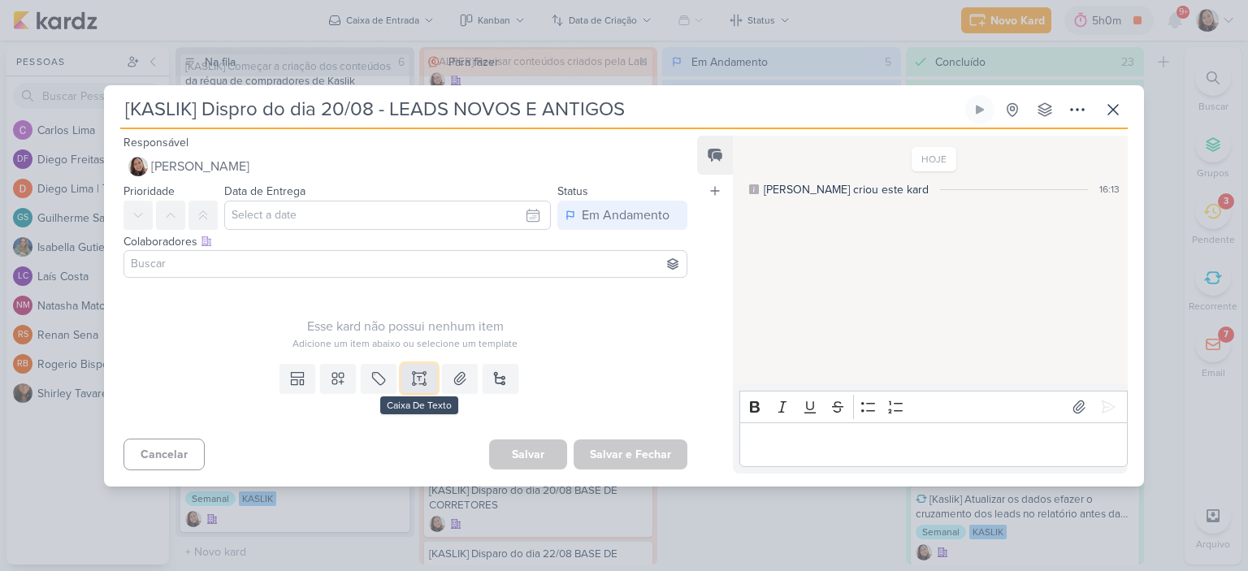
click at [404, 390] on button at bounding box center [419, 378] width 36 height 29
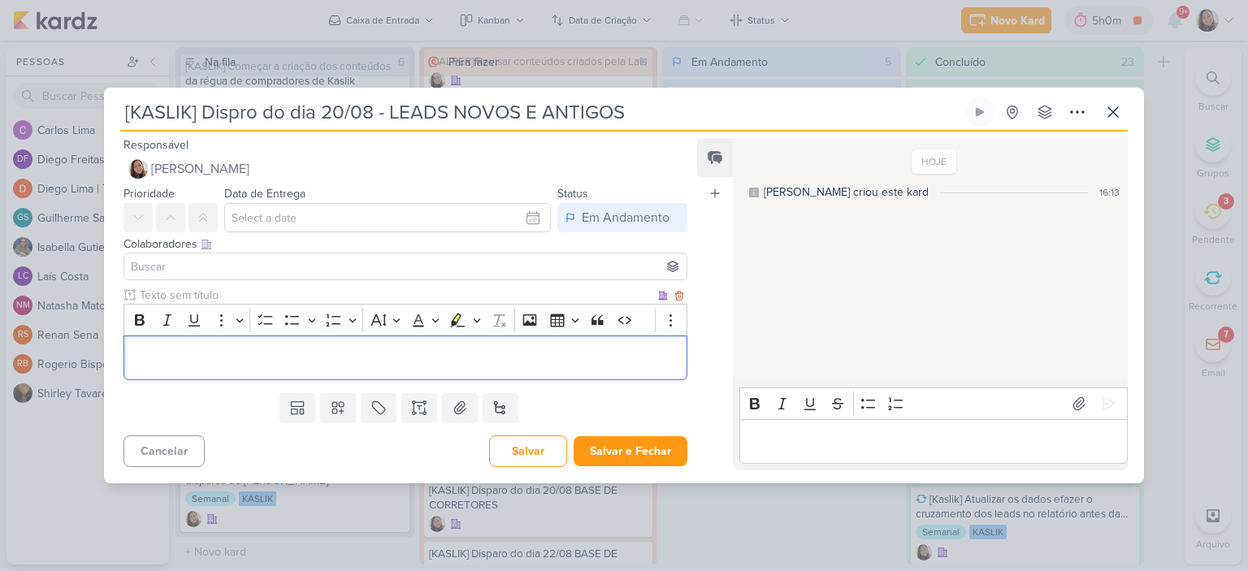
click at [389, 358] on p "Editor editing area: main" at bounding box center [405, 357] width 546 height 19
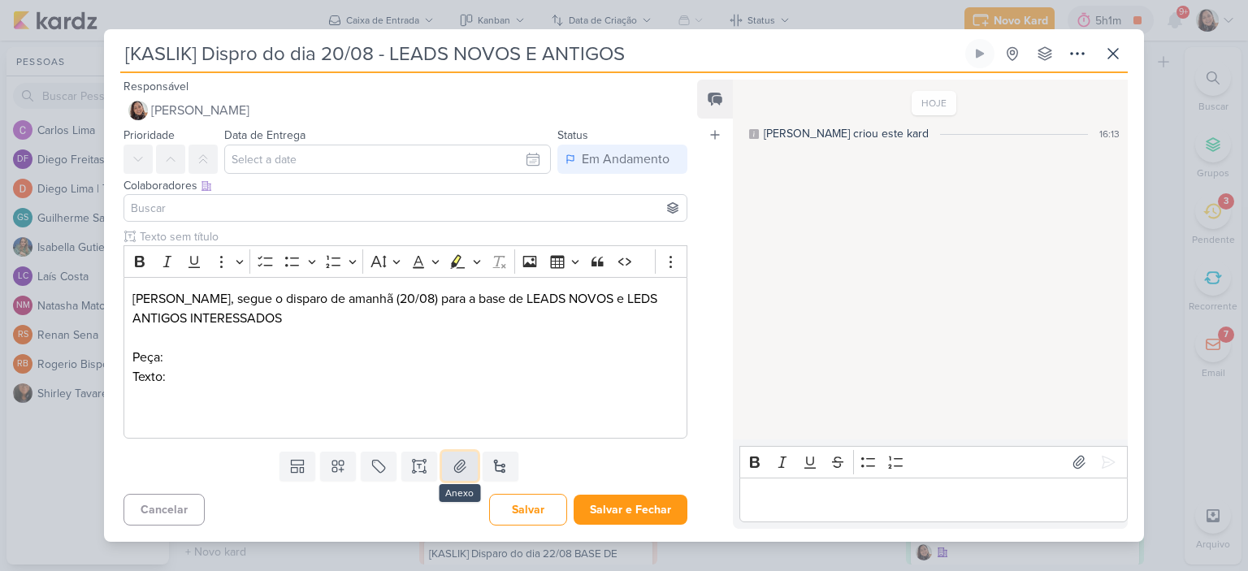
click at [452, 464] on icon at bounding box center [460, 466] width 16 height 16
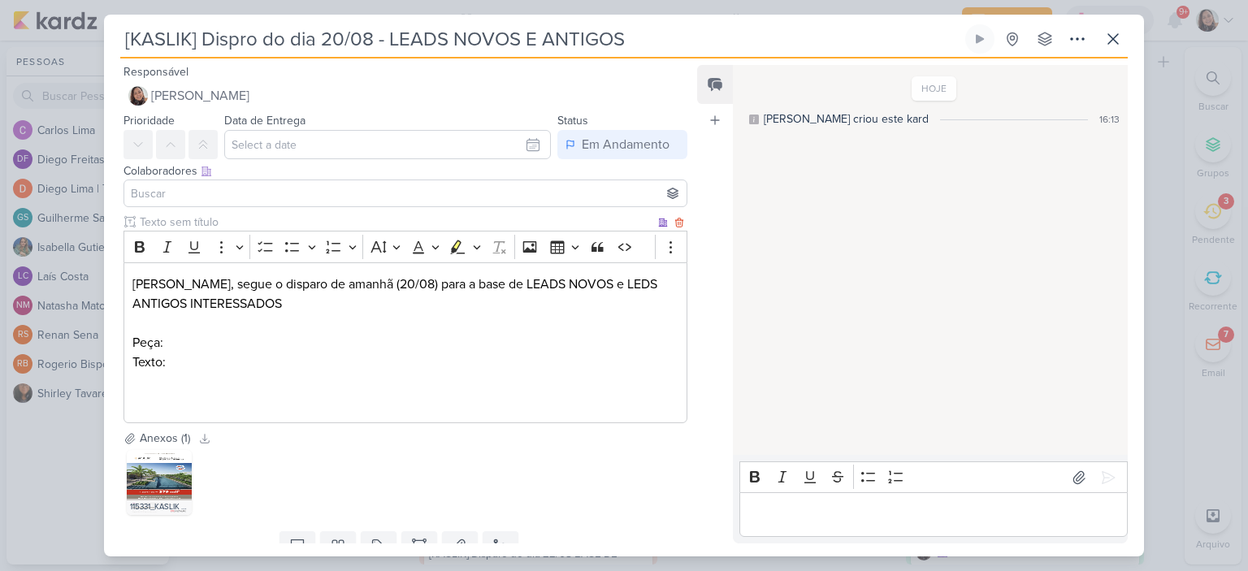
click at [364, 337] on p "[PERSON_NAME], segue o disparo de amanhã (20/08) para a base de LEADS NOVOS e L…" at bounding box center [405, 343] width 546 height 136
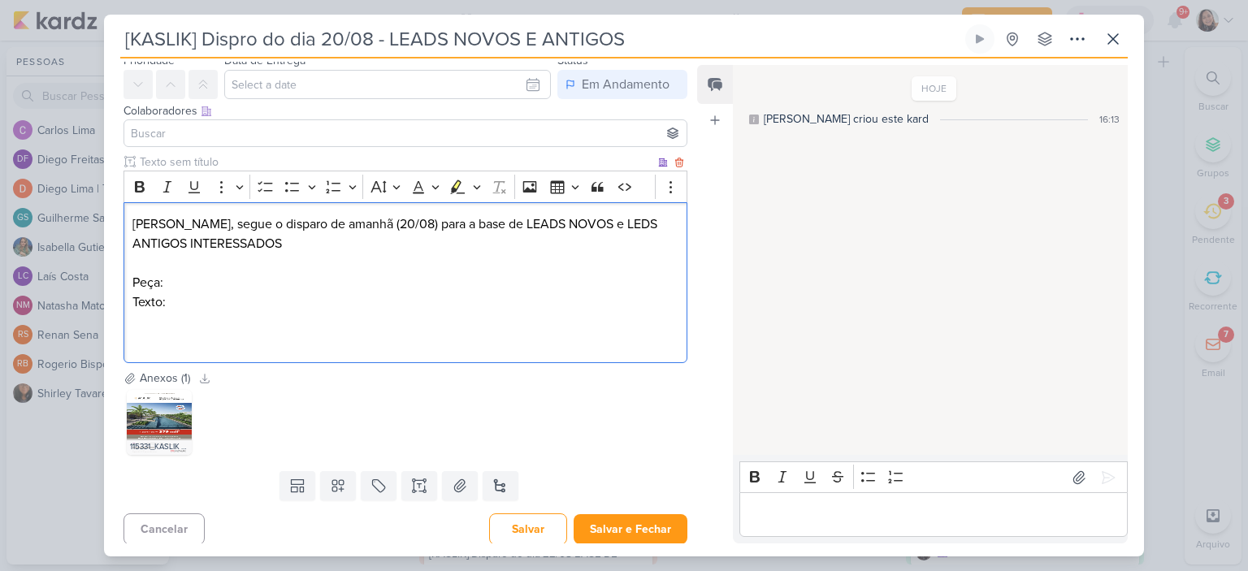
scroll to position [64, 0]
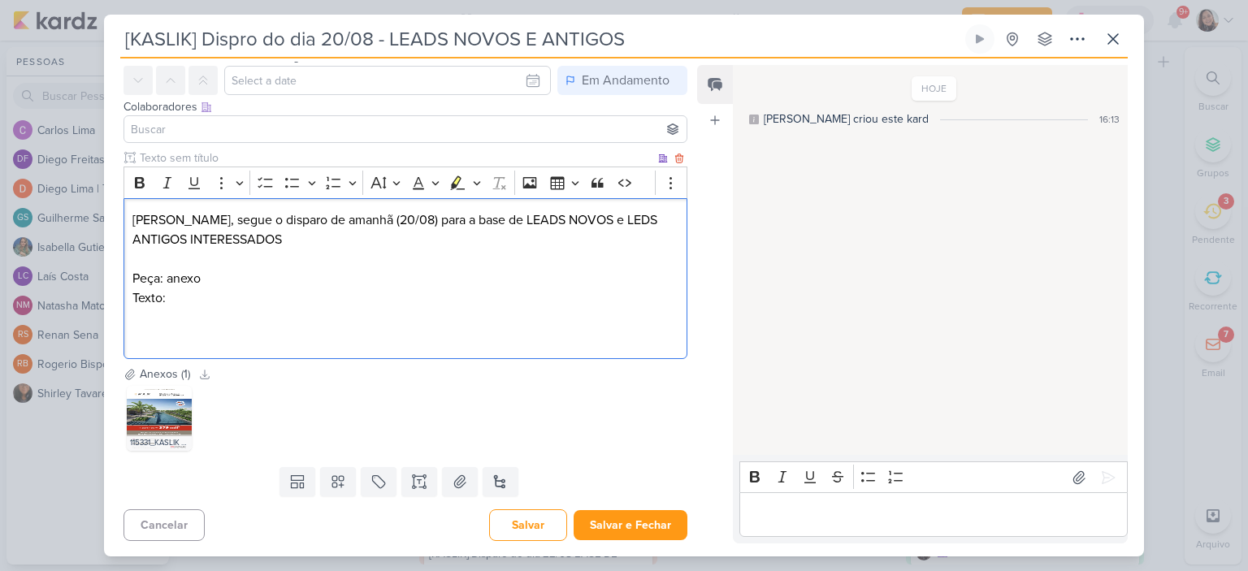
click at [410, 302] on p "[PERSON_NAME], segue o disparo de amanhã (20/08) para a base de LEADS NOVOS e L…" at bounding box center [405, 278] width 546 height 136
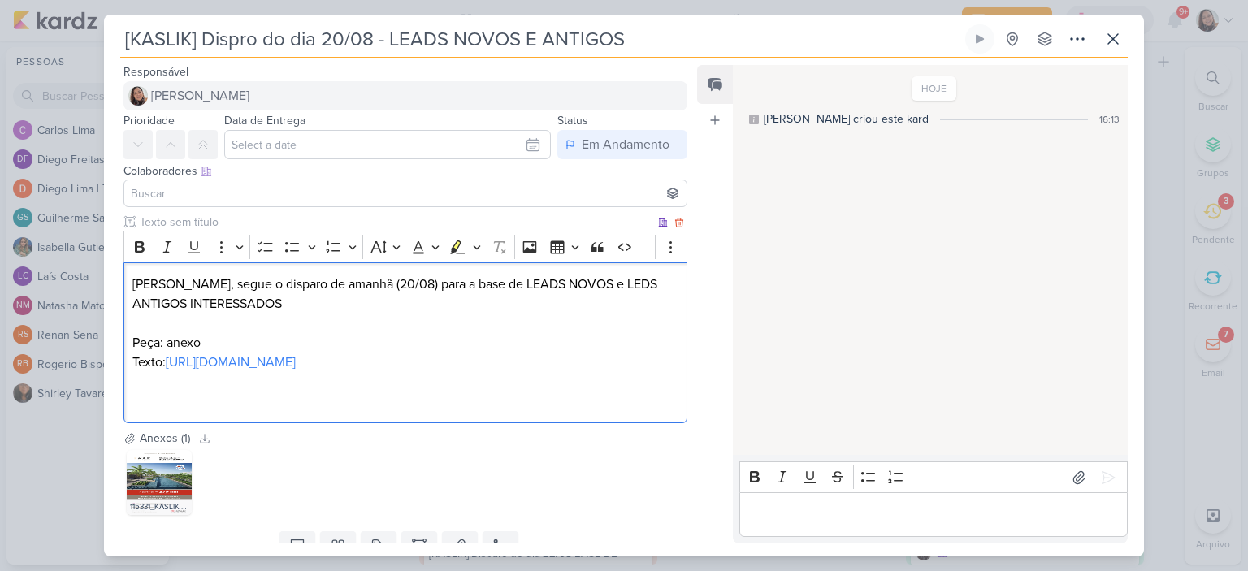
scroll to position [0, 0]
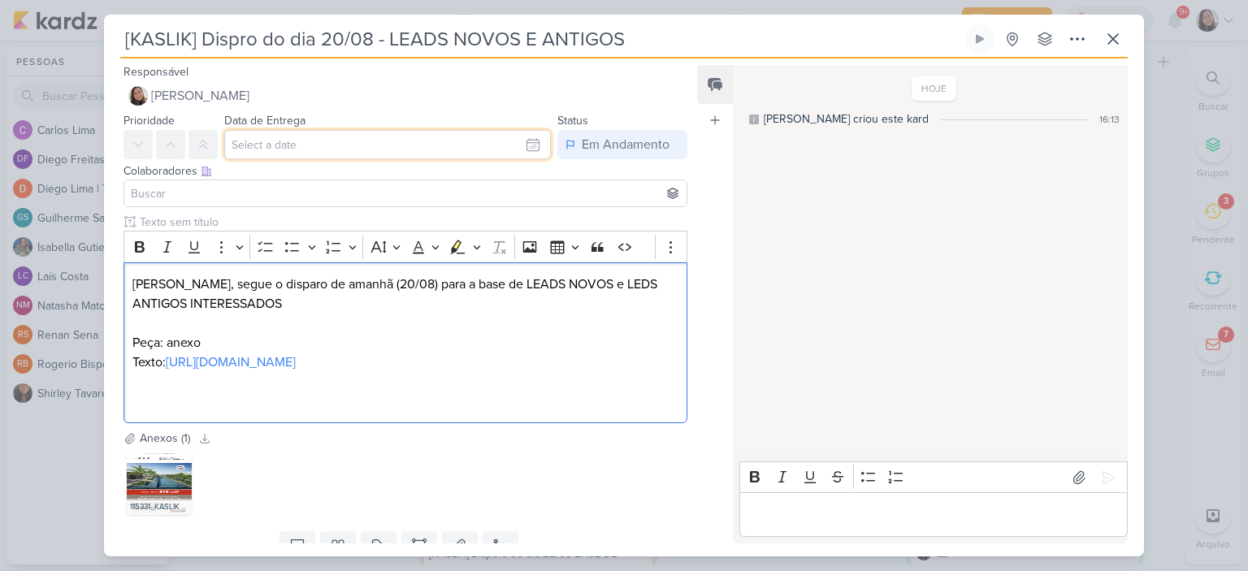
click at [352, 149] on input "text" at bounding box center [387, 144] width 327 height 29
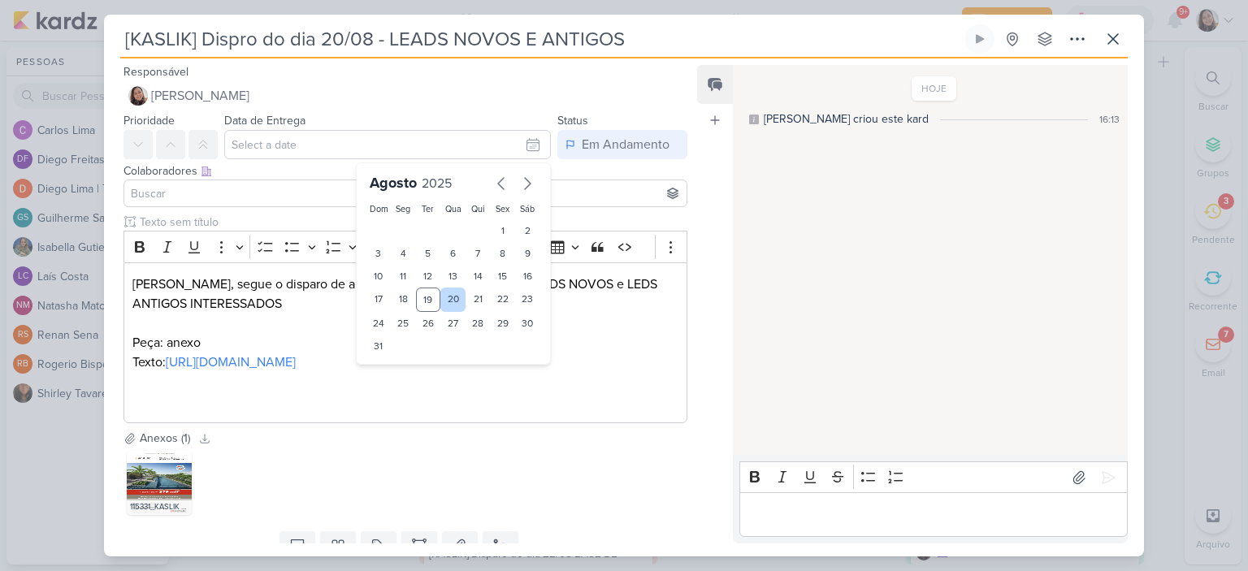
click at [440, 297] on div "20" at bounding box center [452, 300] width 25 height 24
type input "[DATE] 23:59"
click at [175, 192] on input at bounding box center [406, 193] width 556 height 19
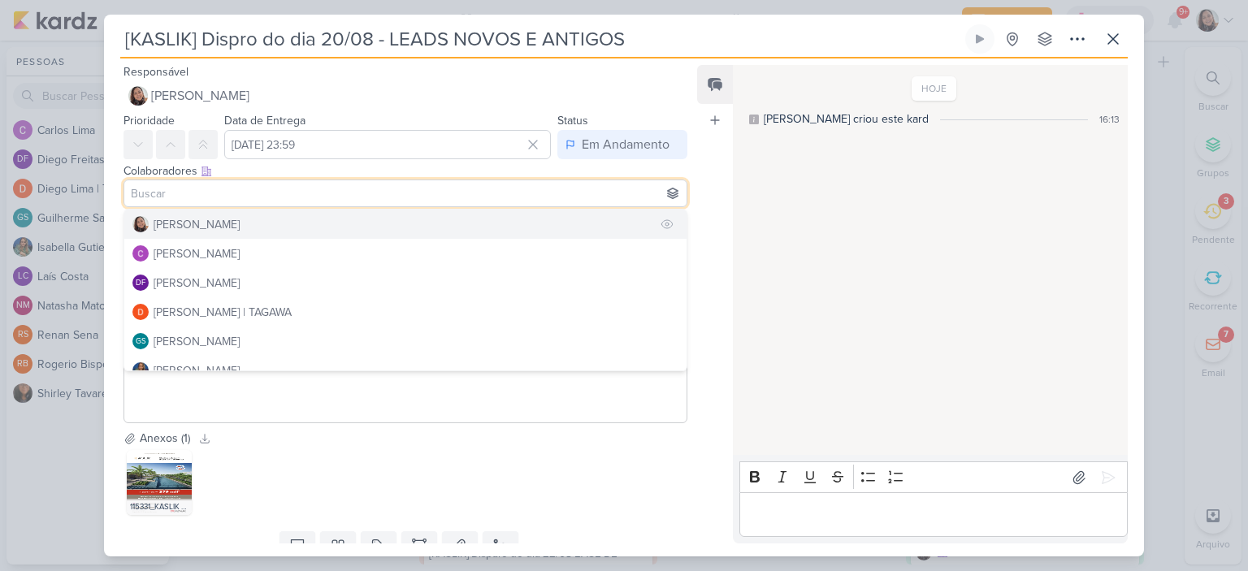
click at [196, 223] on div "[PERSON_NAME]" at bounding box center [197, 224] width 86 height 17
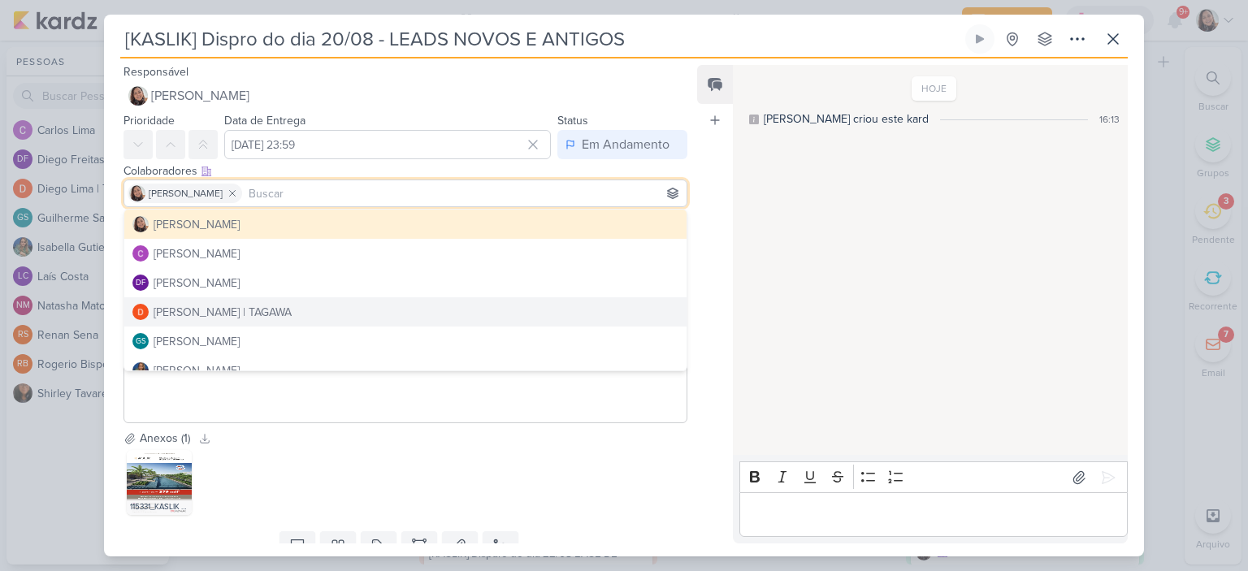
click at [720, 243] on div "Feed Atrelar email Solte o email para atrelar ao kard" at bounding box center [715, 304] width 36 height 478
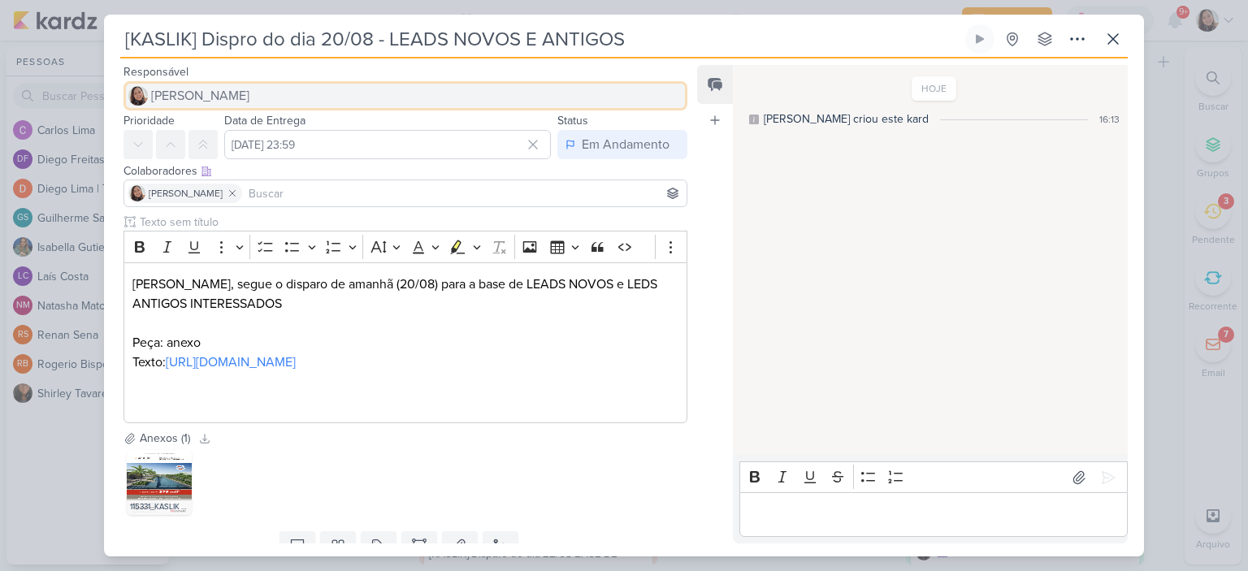
click at [235, 84] on button "[PERSON_NAME]" at bounding box center [405, 95] width 564 height 29
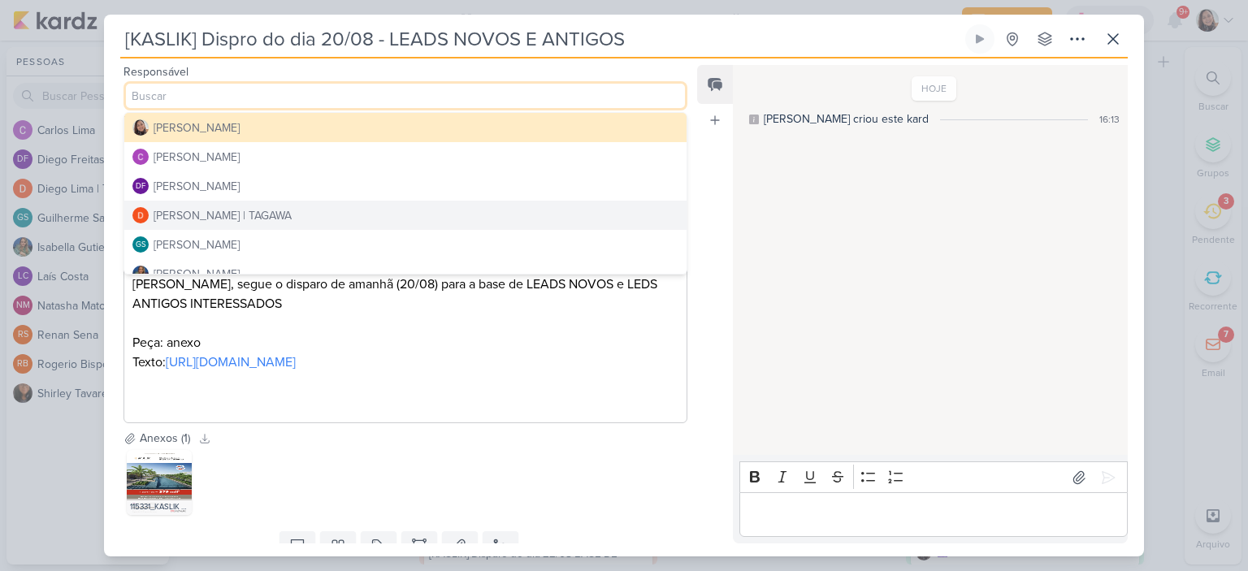
click at [183, 214] on div "[PERSON_NAME] | TAGAWA" at bounding box center [223, 215] width 138 height 17
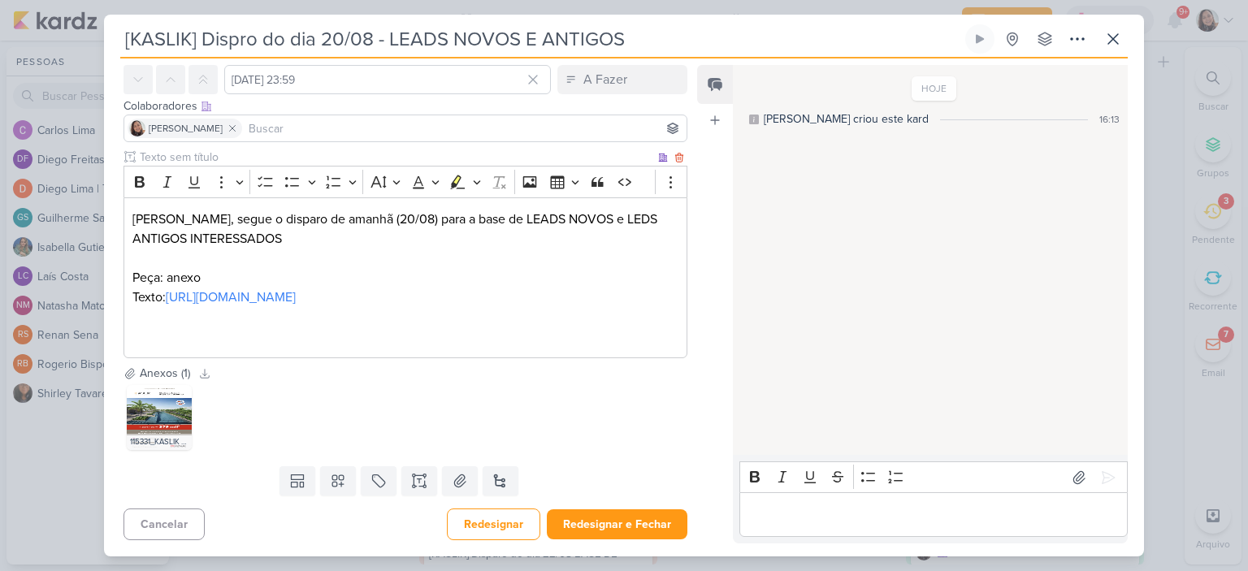
scroll to position [84, 0]
click at [591, 523] on button "Redesignar e Fechar" at bounding box center [617, 524] width 141 height 30
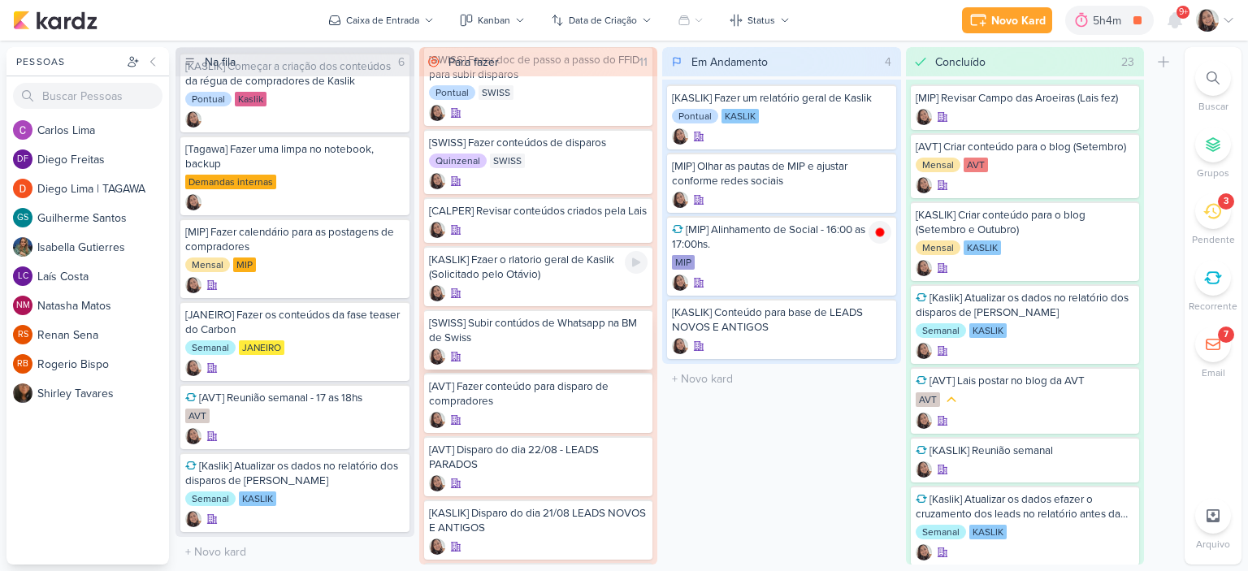
scroll to position [0, 0]
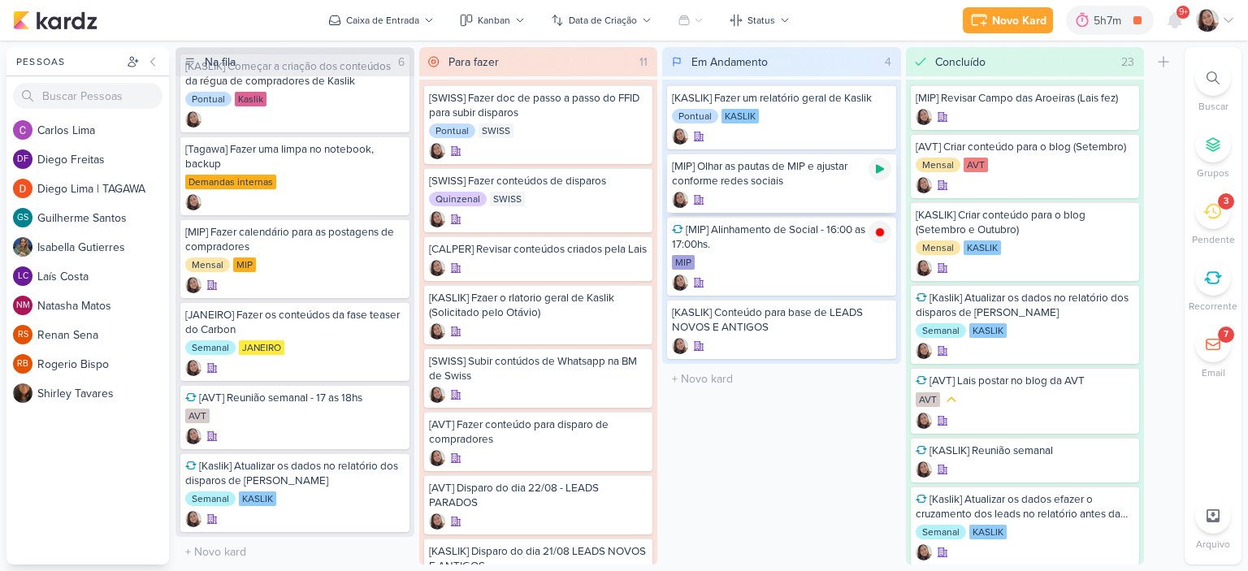
click at [881, 167] on icon at bounding box center [880, 169] width 8 height 9
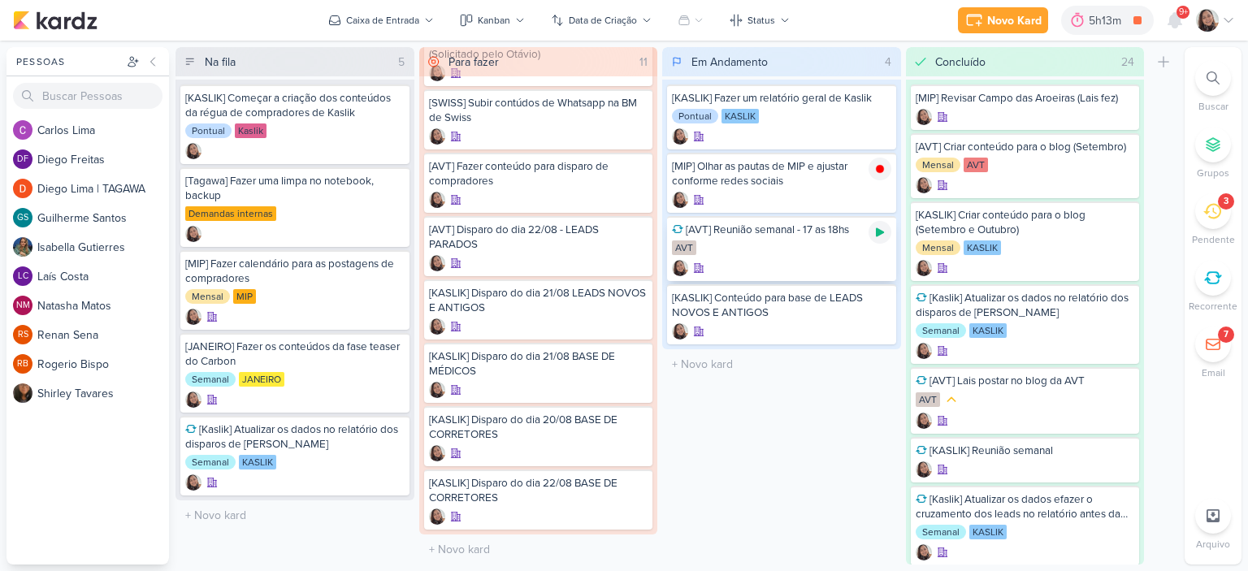
click at [880, 228] on icon at bounding box center [879, 232] width 13 height 13
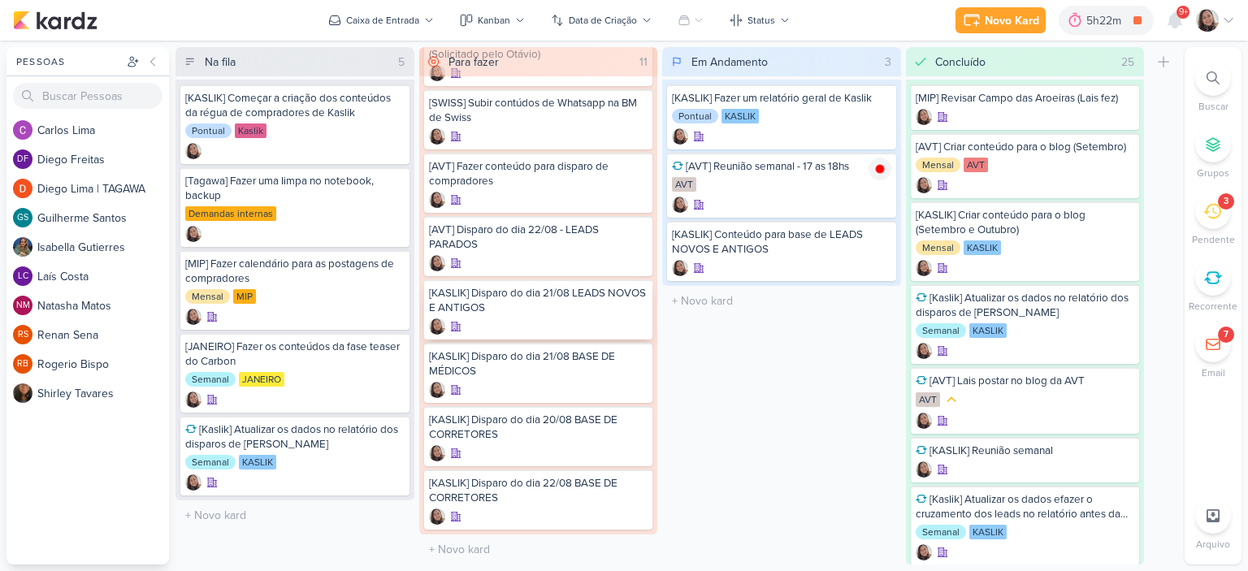
scroll to position [269, 0]
click at [749, 292] on input "text" at bounding box center [781, 301] width 232 height 24
type input "[AVT] Criar contepudo focado no cehque bônus"
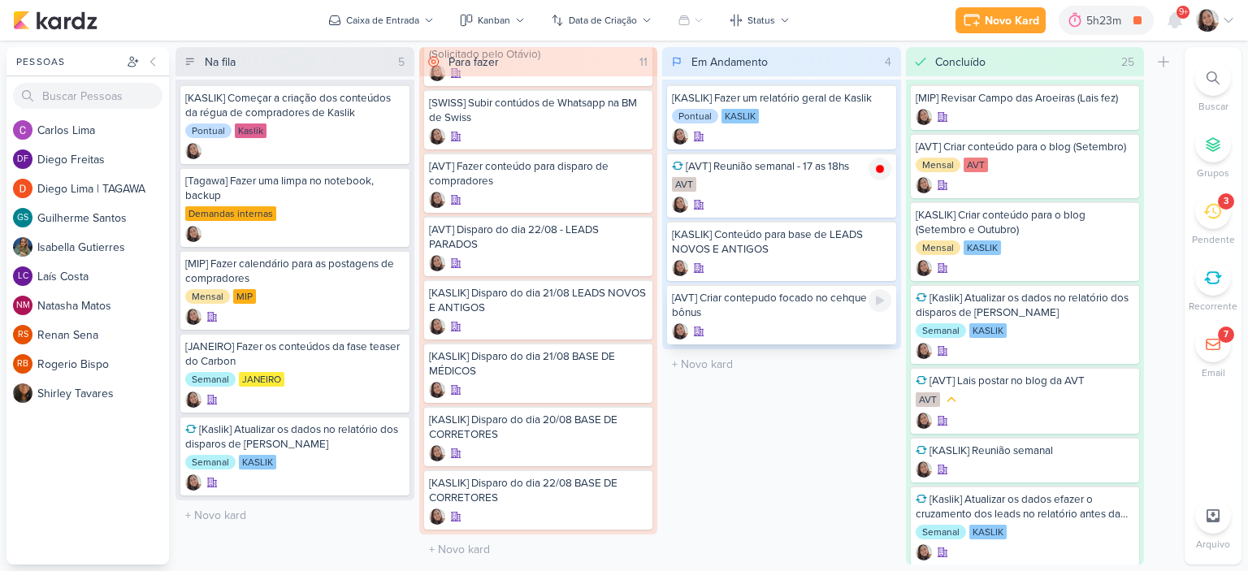
click at [822, 334] on div at bounding box center [781, 331] width 219 height 16
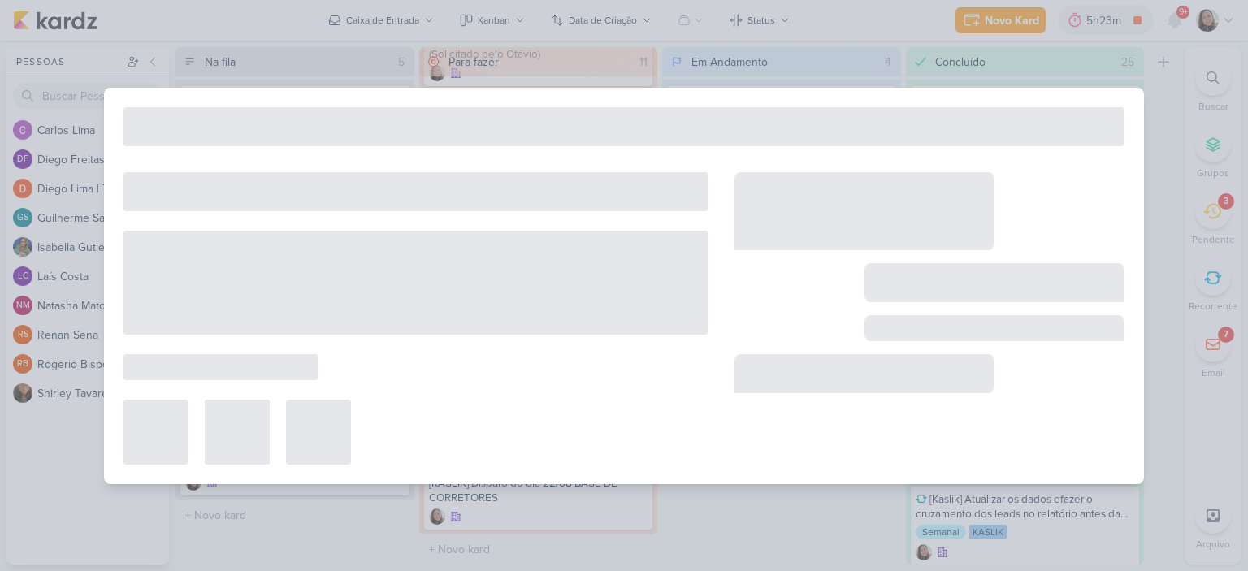
type input "[AVT] Criar contepudo focado no cehque bônus"
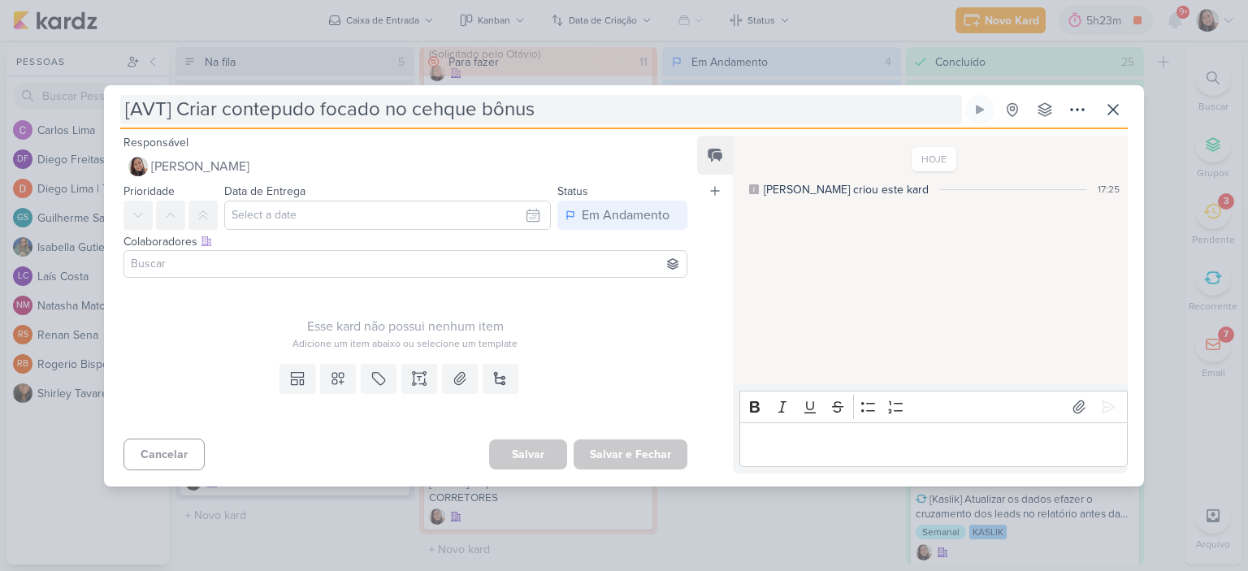
click at [301, 114] on input "[AVT] Criar contepudo focado no cehque bônus" at bounding box center [541, 109] width 842 height 29
type input "[AVT] Criar contedo focado no cehque bônus"
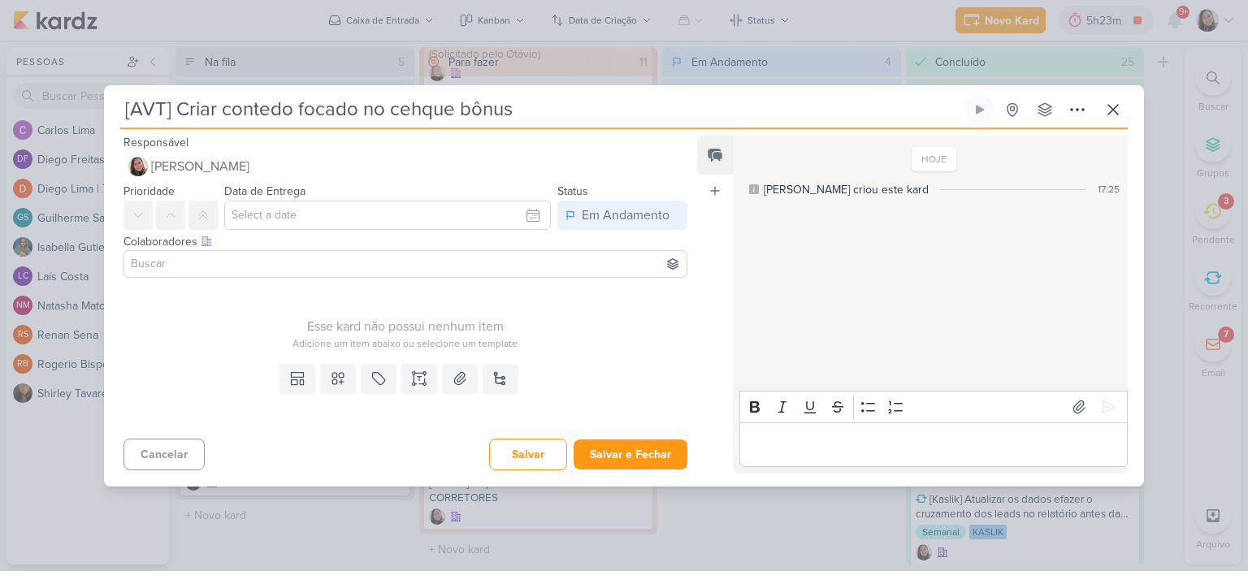
type input "[AVT] Criar conteúdo focado no cehque bônus"
type input "[AVT] Criar conteúdos focado no cehque bônus"
type input "[AVT] Criar conteúdos focados no cehque bônus"
click at [435, 109] on input "[AVT] Criar conteúdos focados no cehque bônus" at bounding box center [541, 109] width 842 height 29
type input "[AVT] Criar conteúdos focados no chque bônus"
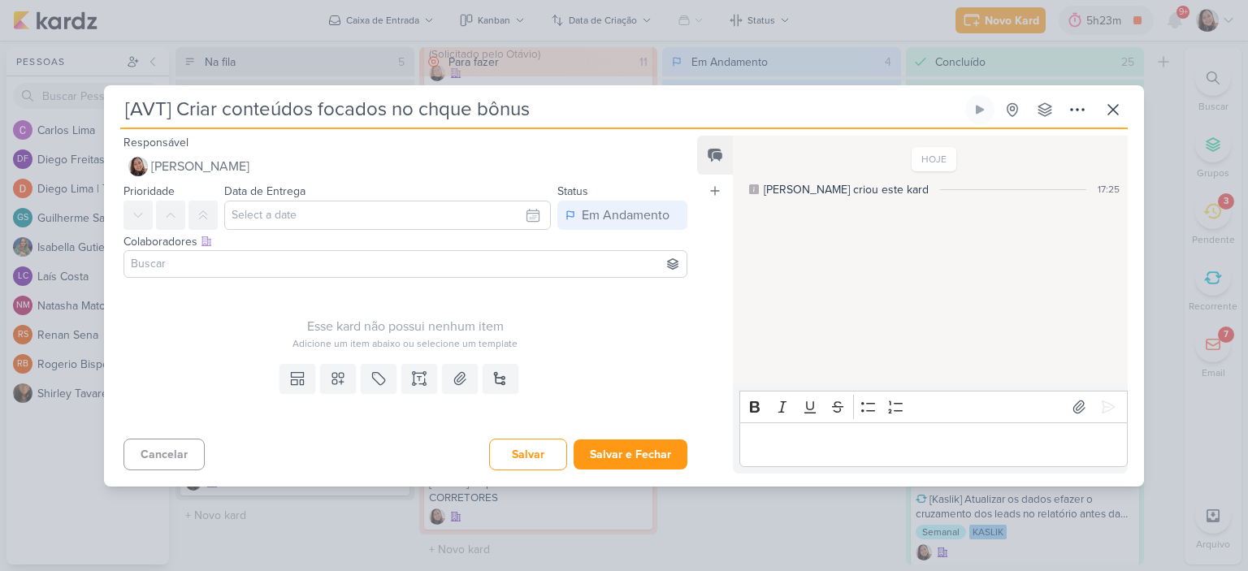
type input "[AVT] Criar conteúdos focados no cheque bônus"
click at [614, 452] on button "Salvar e Fechar" at bounding box center [631, 454] width 114 height 30
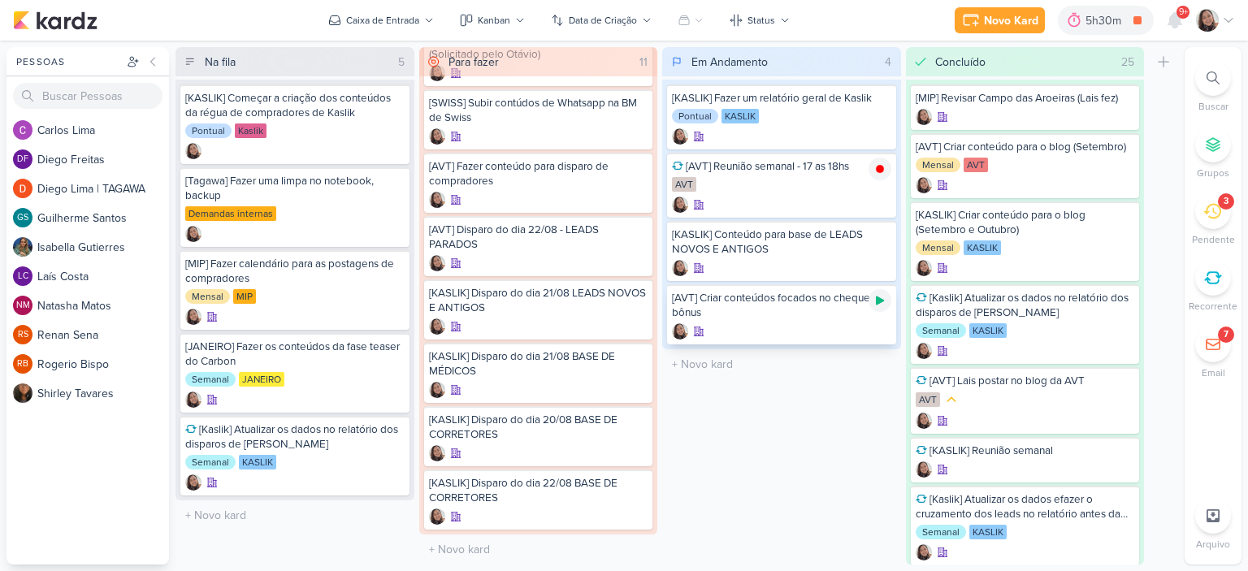
click at [881, 295] on icon at bounding box center [879, 300] width 13 height 13
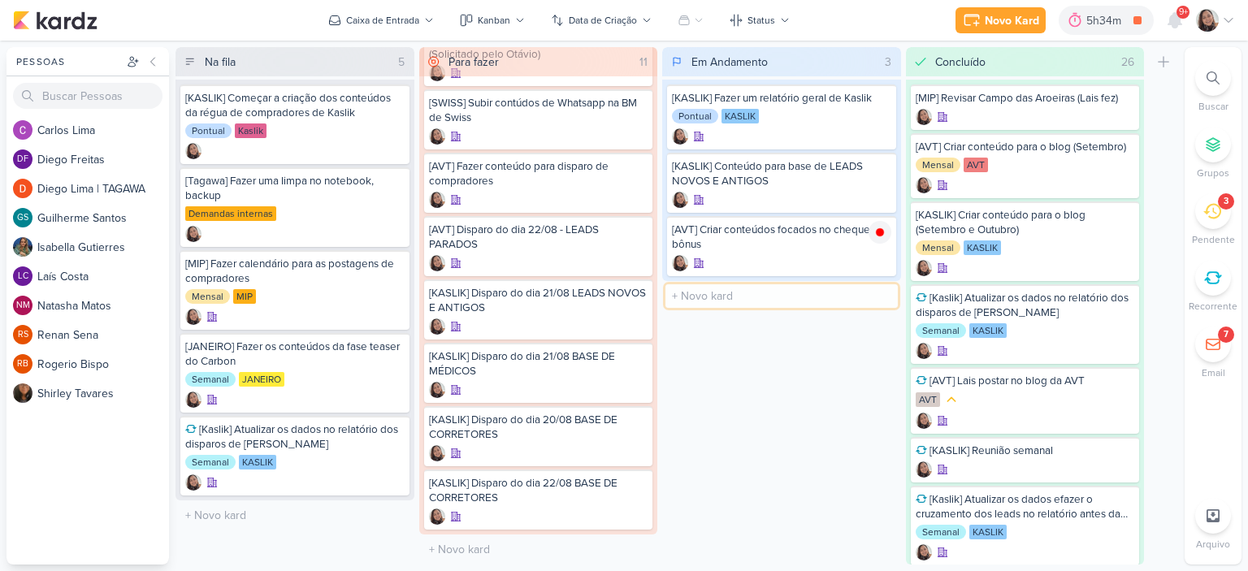
click at [708, 289] on input "text" at bounding box center [781, 296] width 232 height 24
type input "[AVT] Criar peças de cheque bônus"
click at [877, 292] on icon at bounding box center [880, 296] width 8 height 9
